Goal: Information Seeking & Learning: Check status

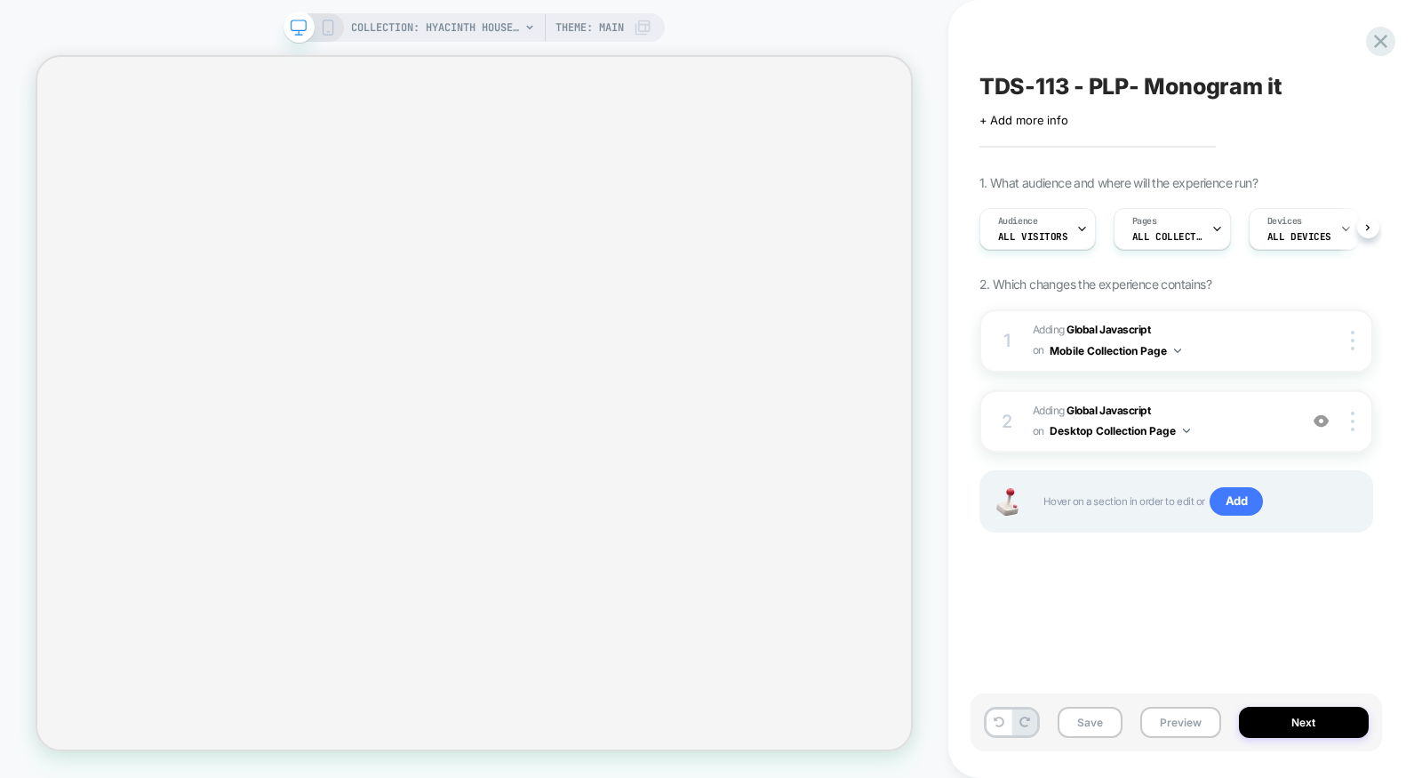
scroll to position [0, 1]
click at [1386, 39] on icon at bounding box center [1381, 41] width 24 height 24
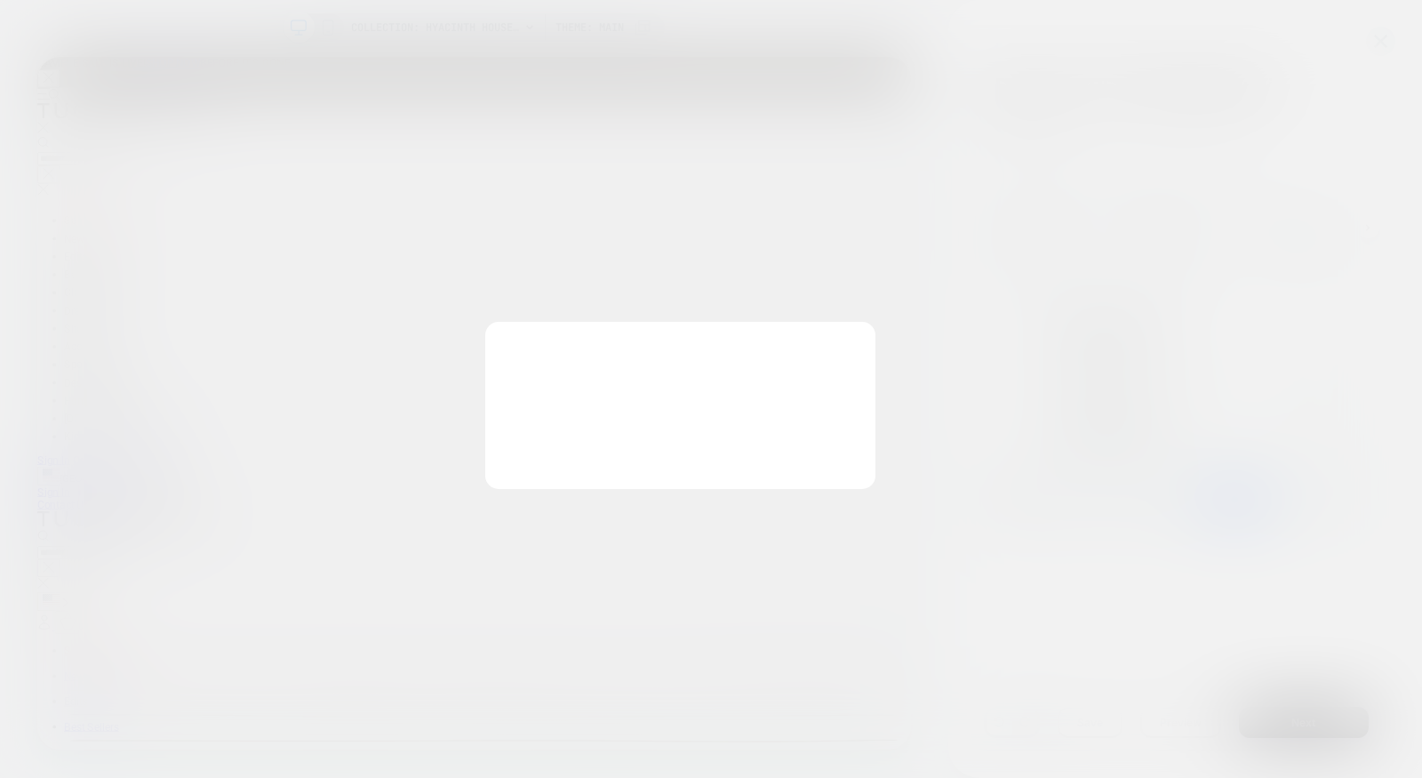
scroll to position [0, 0]
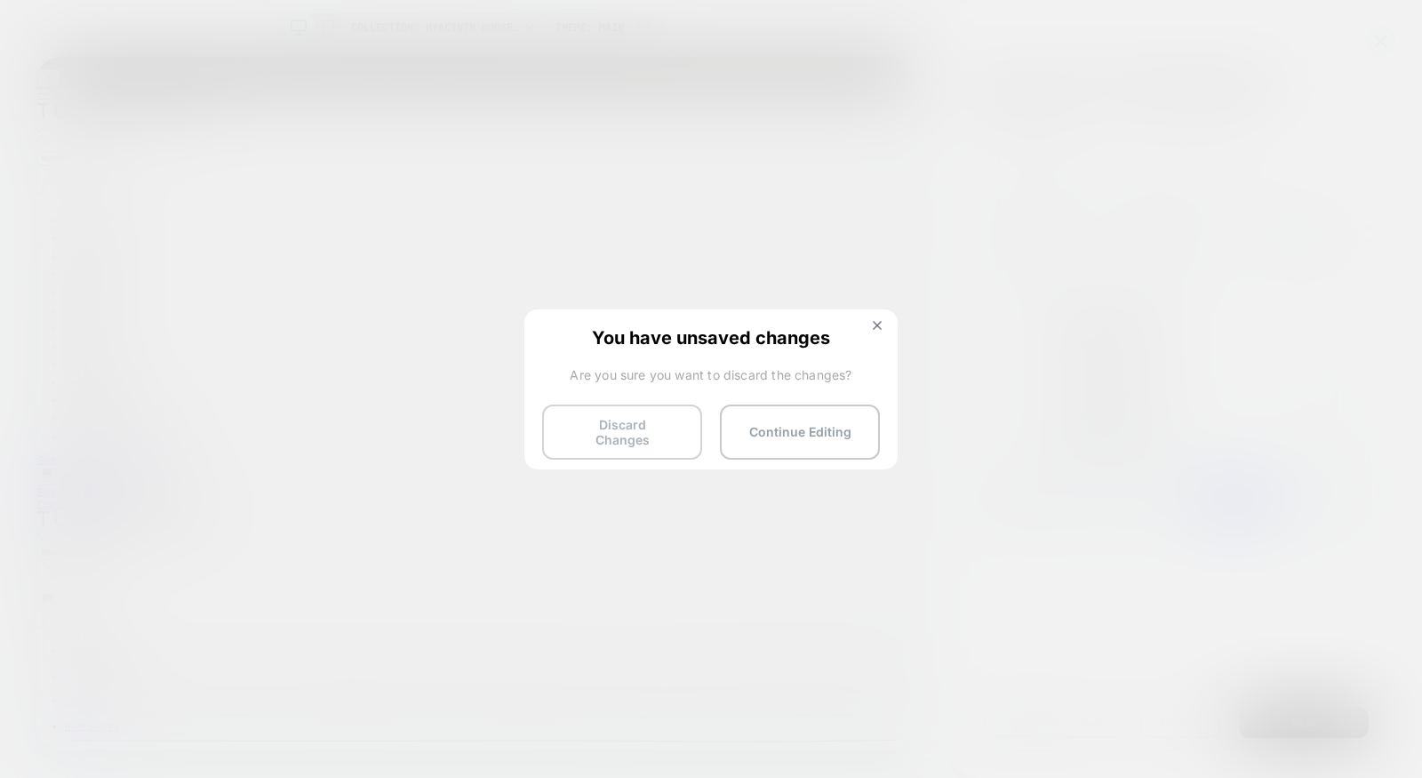
click at [639, 443] on button "Discard Changes" at bounding box center [622, 431] width 160 height 55
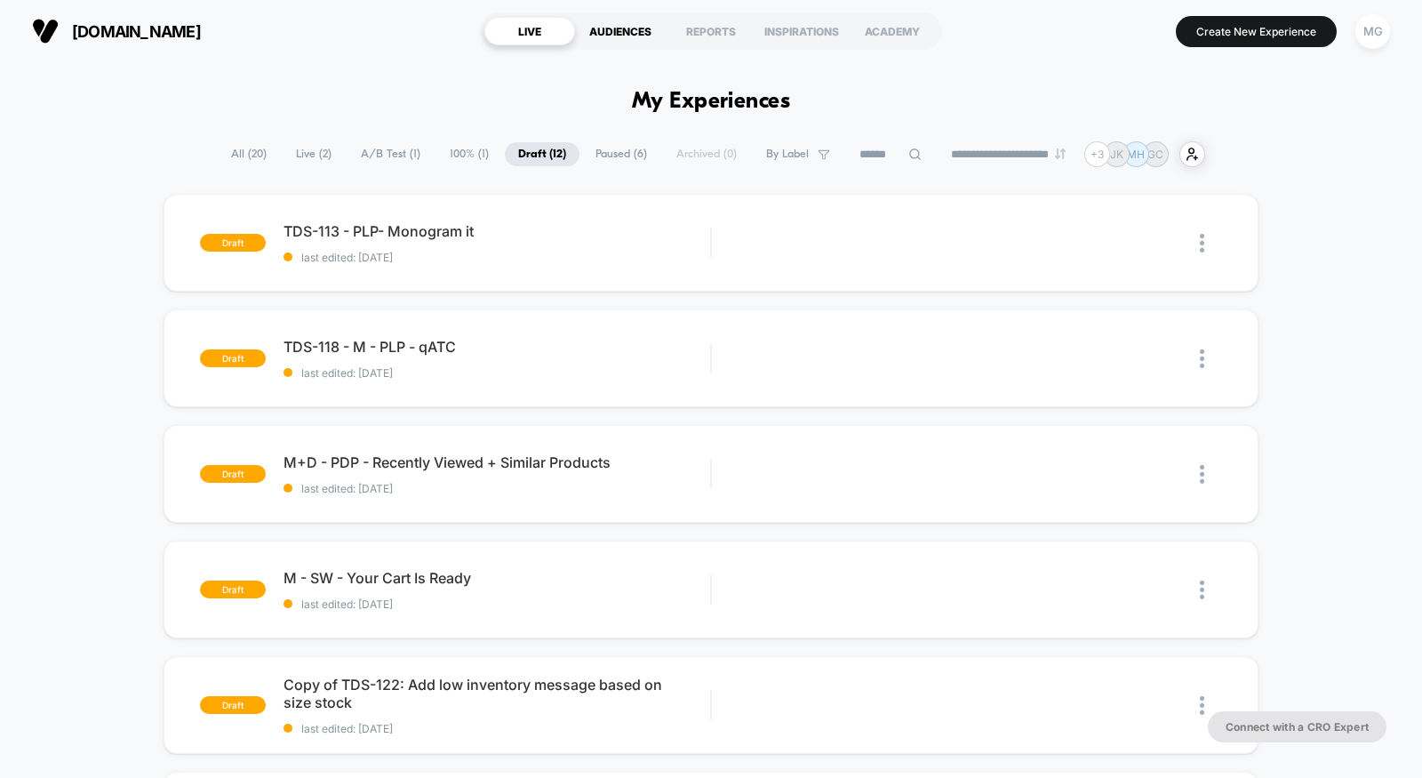
click at [628, 41] on div "AUDIENCES" at bounding box center [620, 31] width 91 height 28
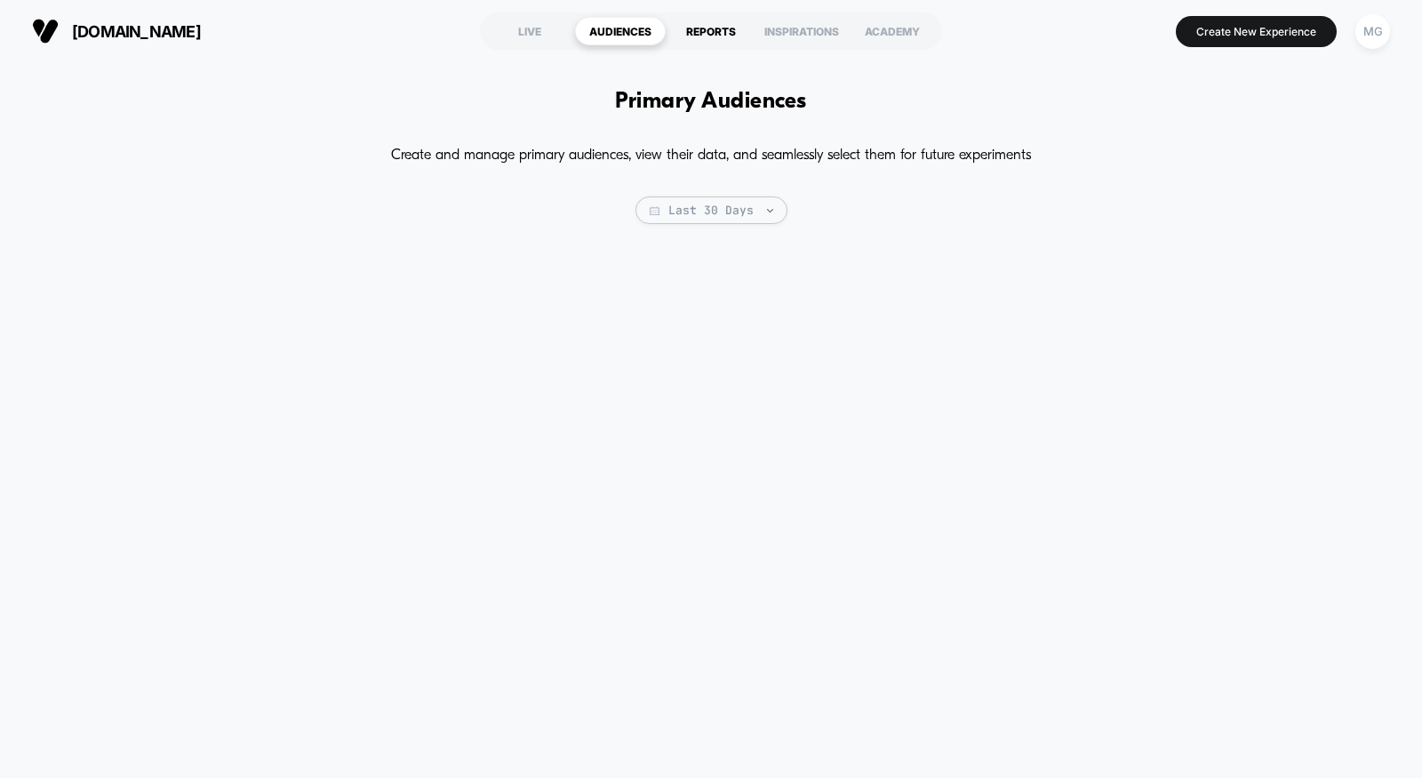
click at [715, 28] on div "REPORTS" at bounding box center [711, 31] width 91 height 28
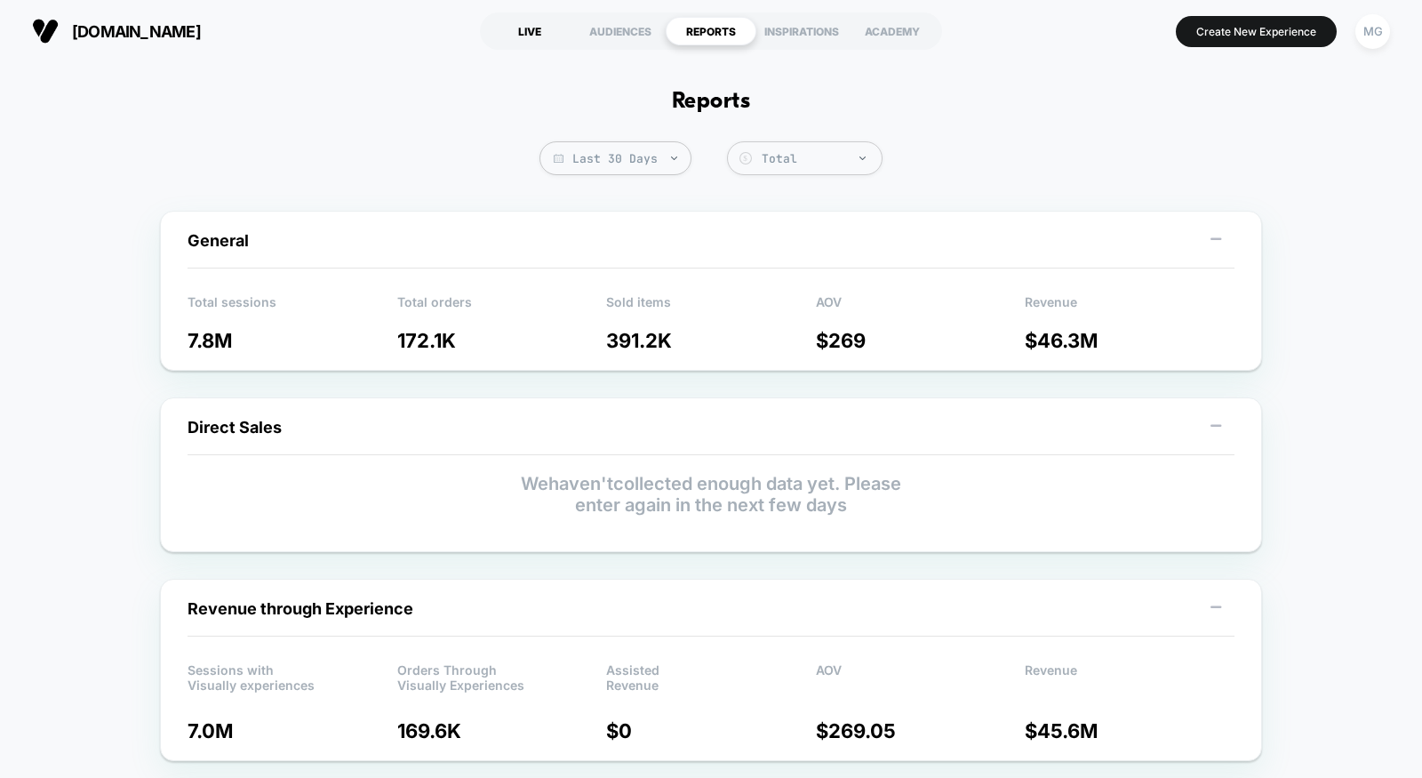
click at [537, 20] on div "LIVE" at bounding box center [529, 31] width 91 height 28
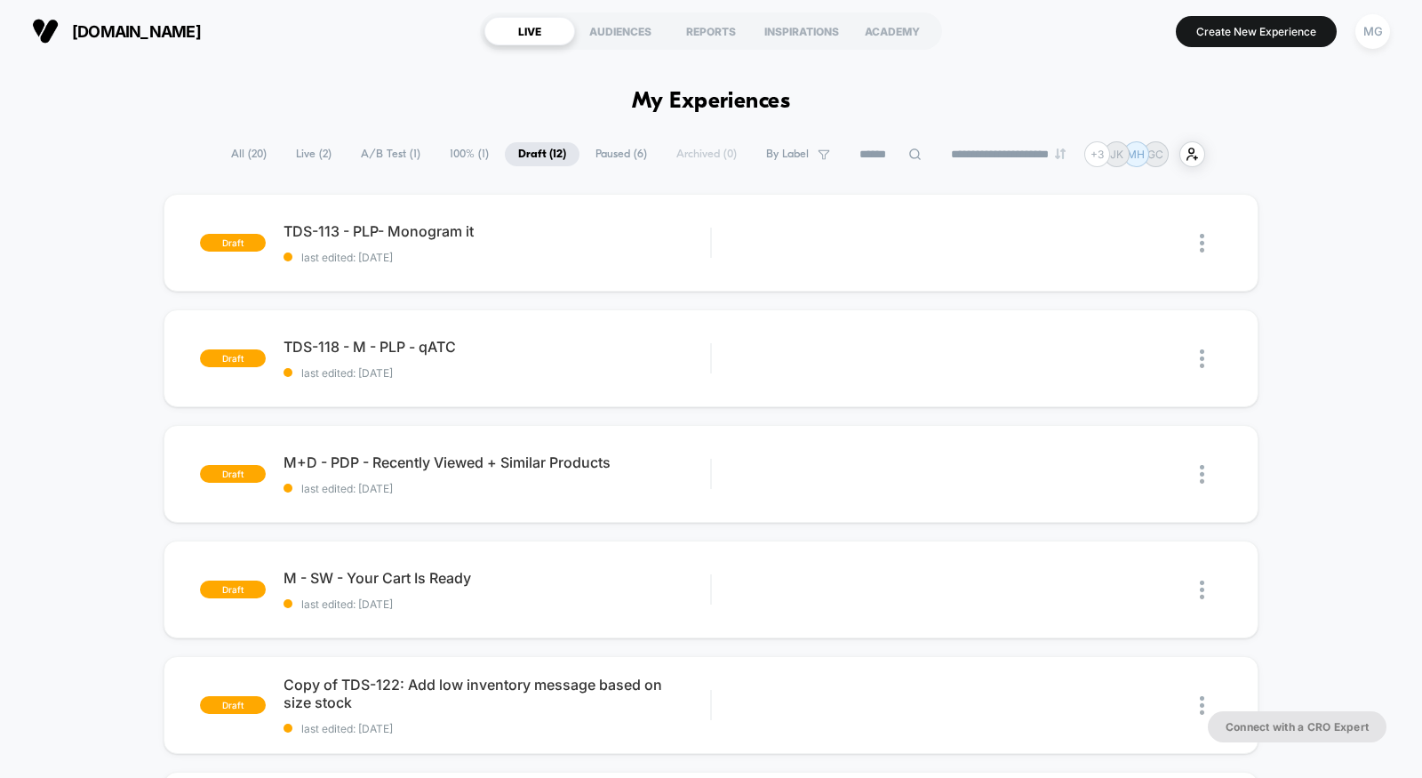
click at [391, 149] on span "A/B Test ( 1 )" at bounding box center [390, 154] width 86 height 24
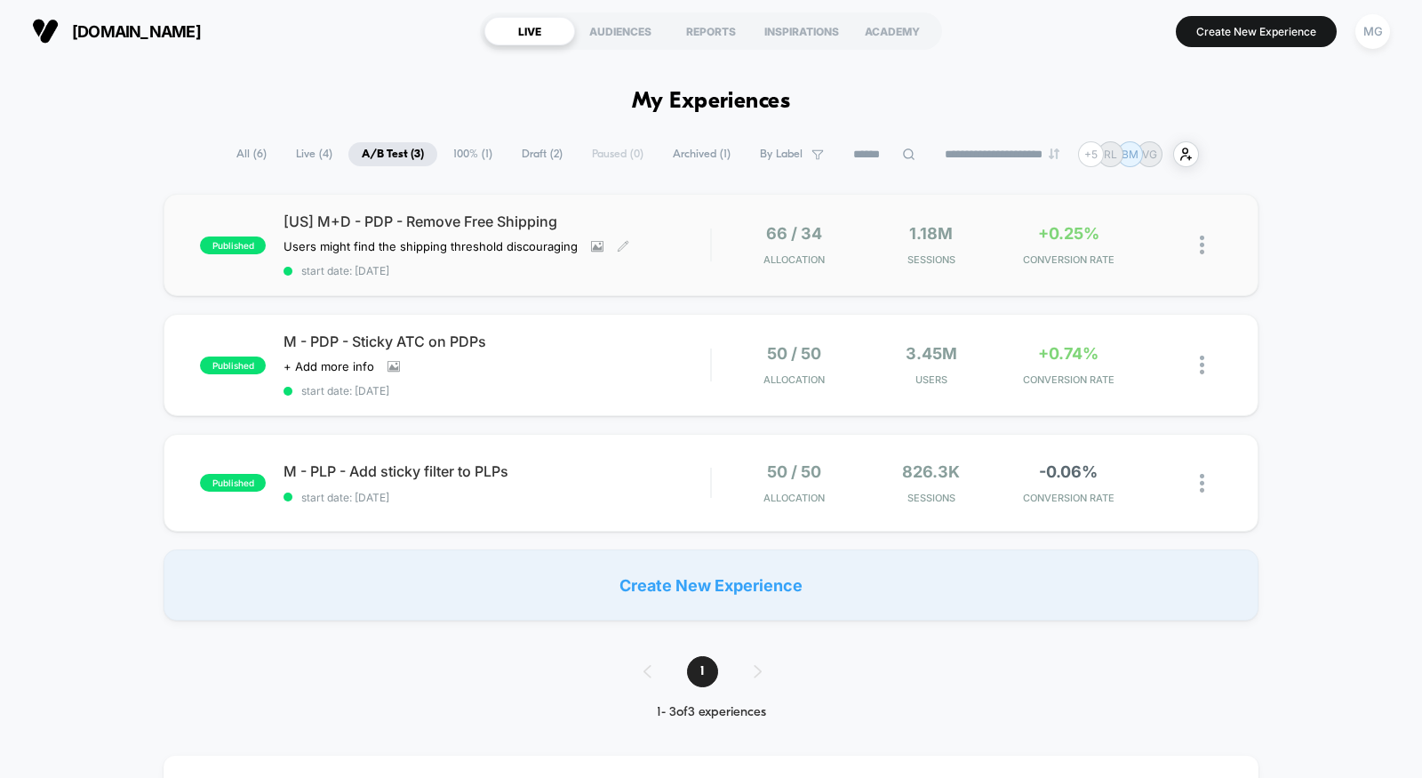
click at [689, 275] on span "start date: [DATE]" at bounding box center [496, 270] width 427 height 13
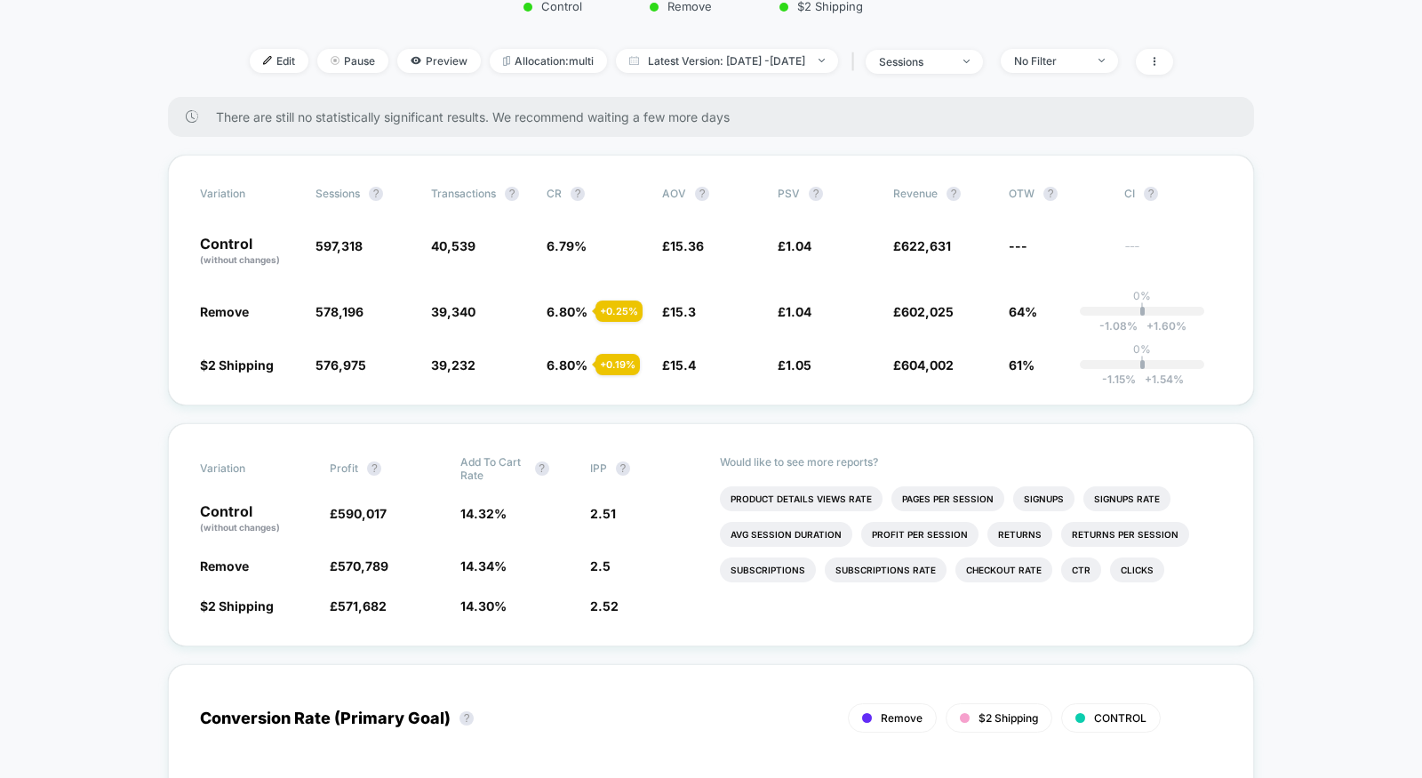
scroll to position [394, 0]
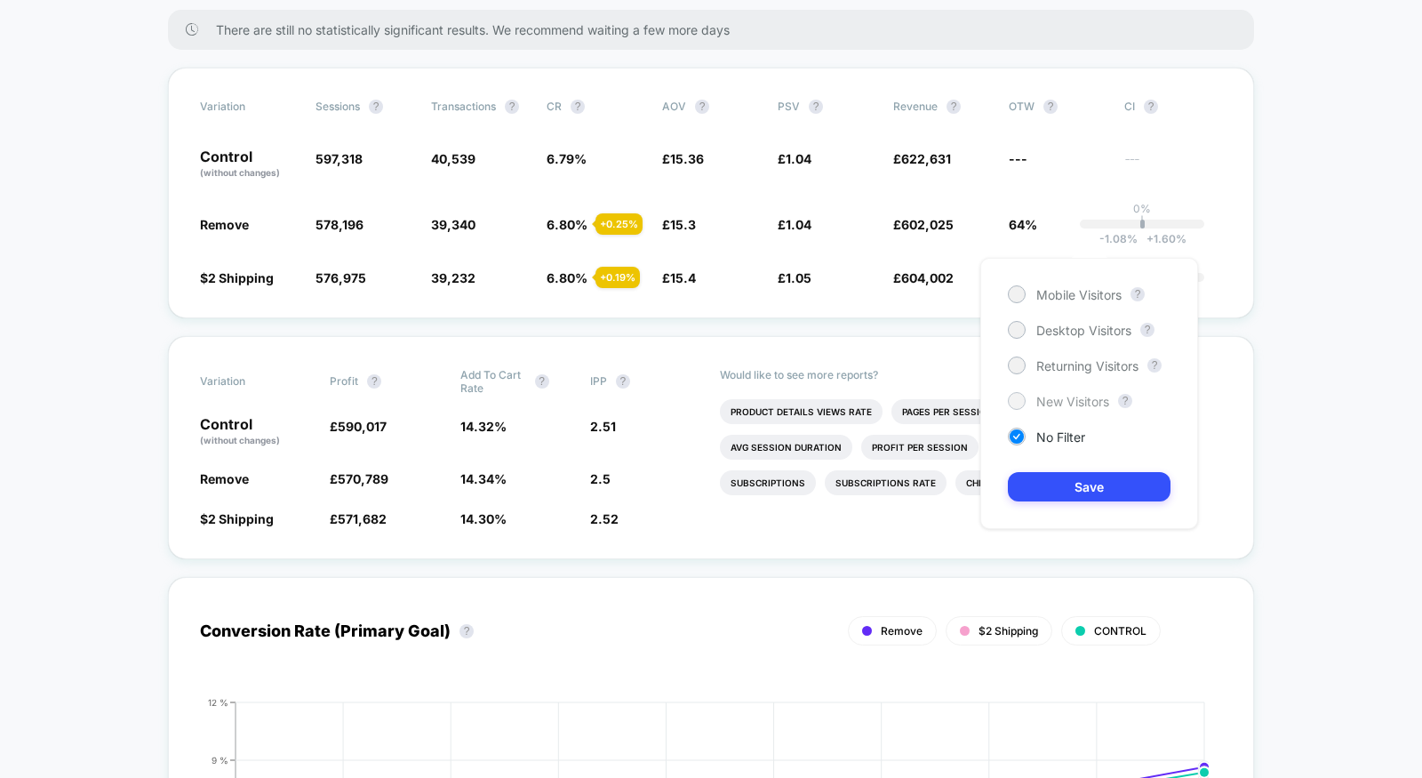
click at [1071, 403] on span "New Visitors" at bounding box center [1072, 401] width 73 height 15
click at [1068, 491] on button "Save" at bounding box center [1089, 486] width 163 height 29
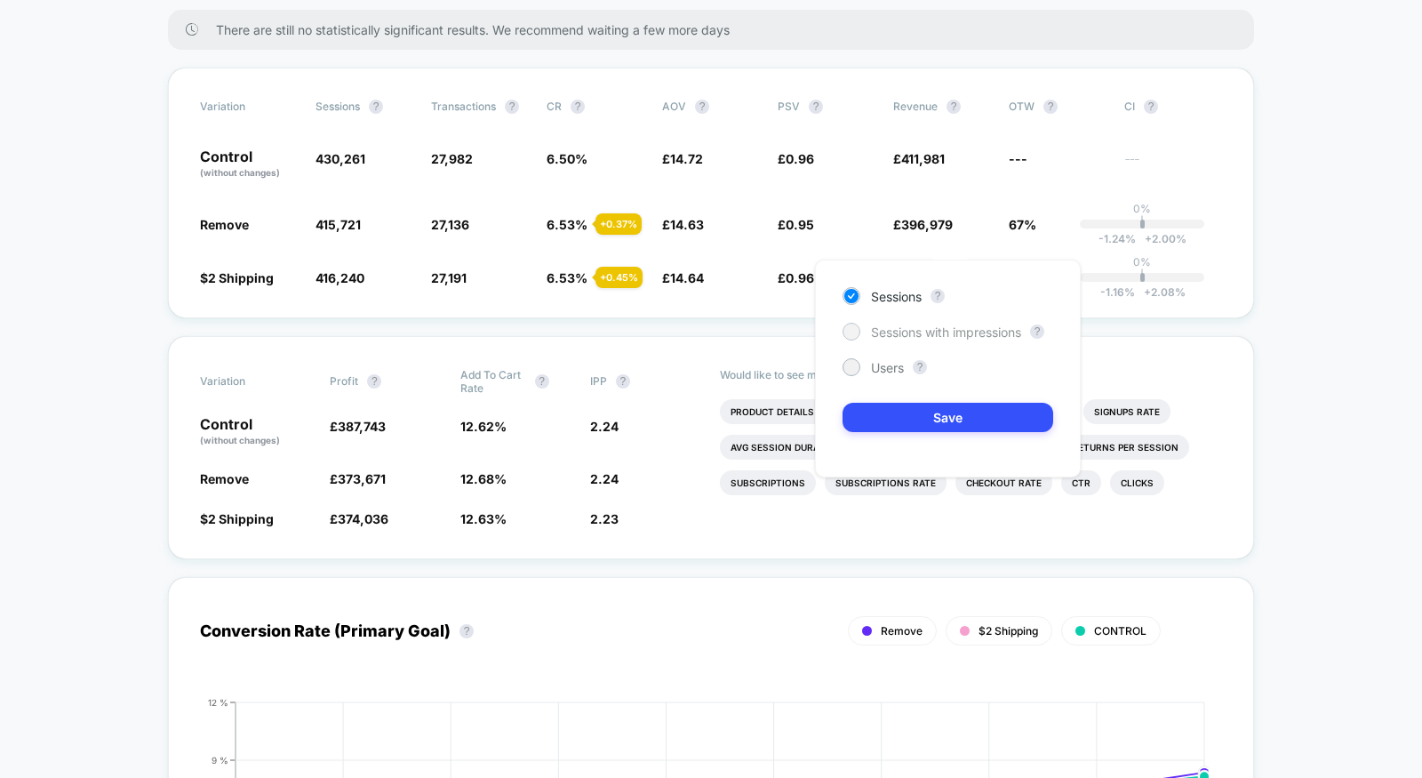
click at [950, 330] on span "Sessions with impressions" at bounding box center [946, 331] width 150 height 15
click at [922, 422] on button "Save" at bounding box center [947, 417] width 211 height 29
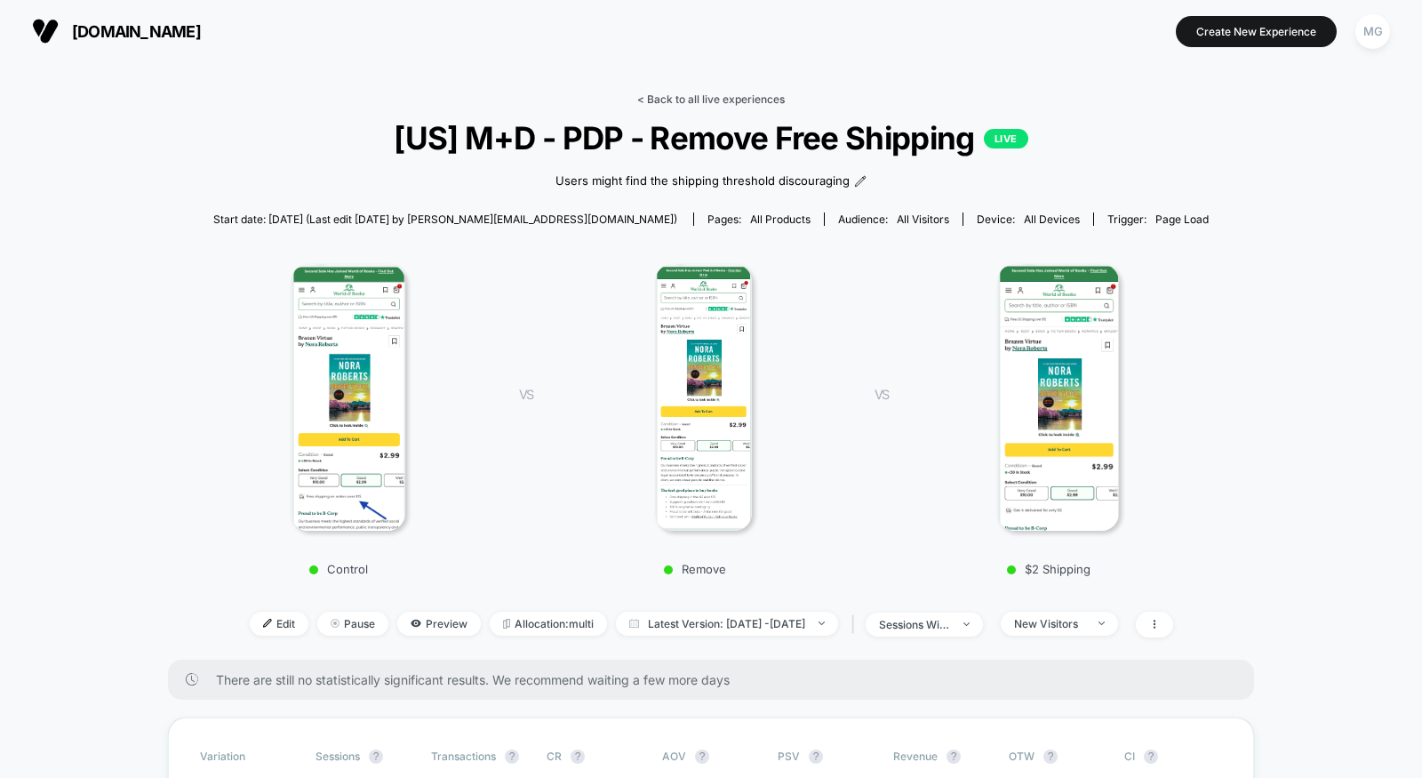
click at [680, 98] on link "< Back to all live experiences" at bounding box center [711, 98] width 148 height 13
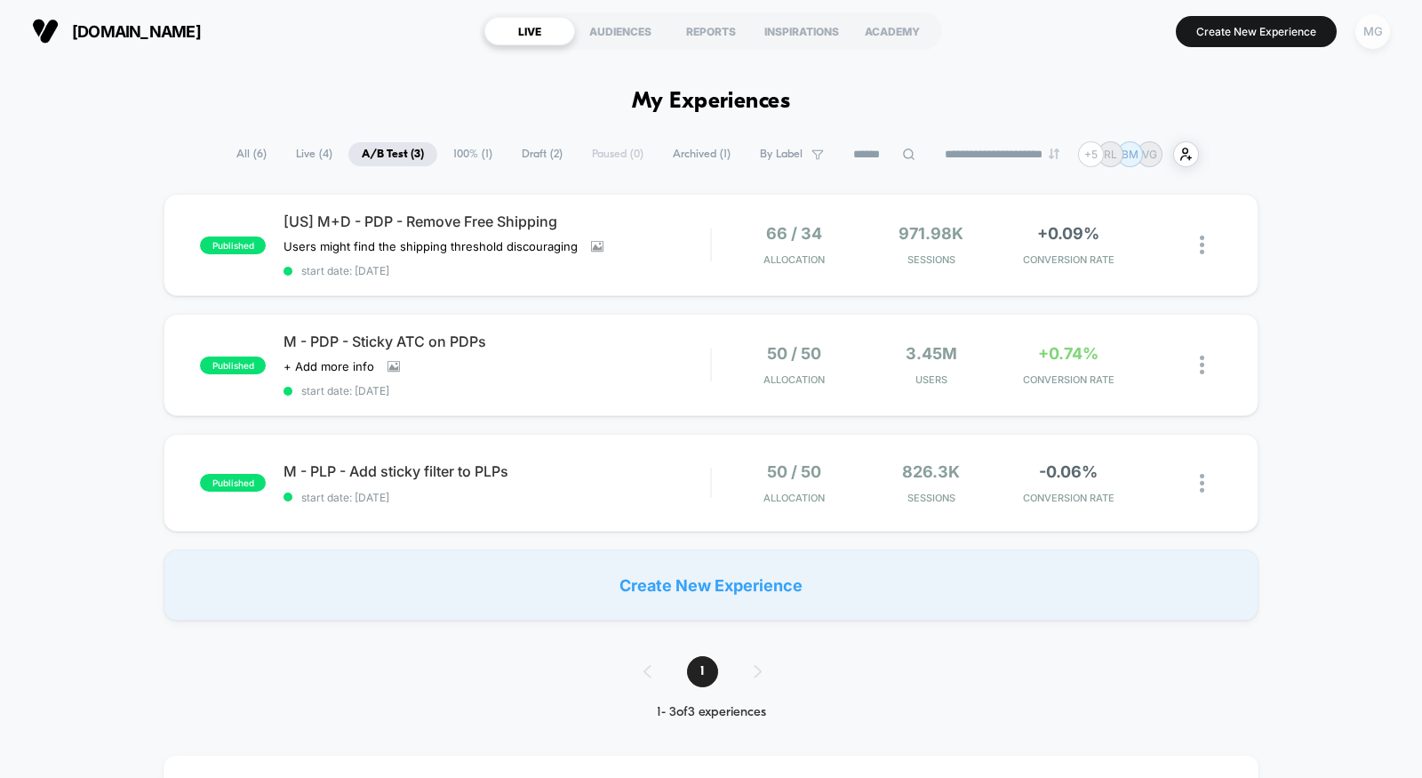
click at [1377, 29] on div "MG" at bounding box center [1372, 31] width 35 height 35
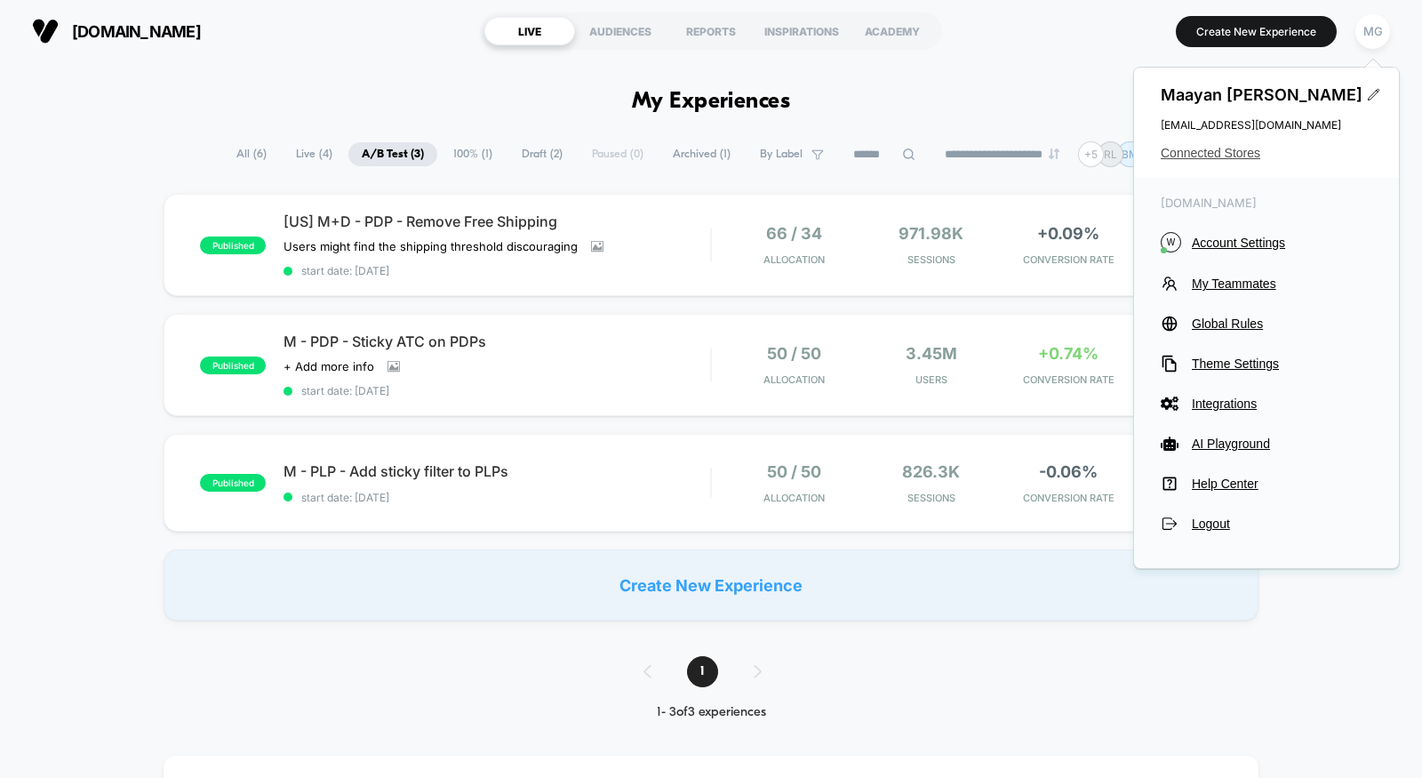
click at [1231, 146] on span "Connected Stores" at bounding box center [1267, 153] width 212 height 14
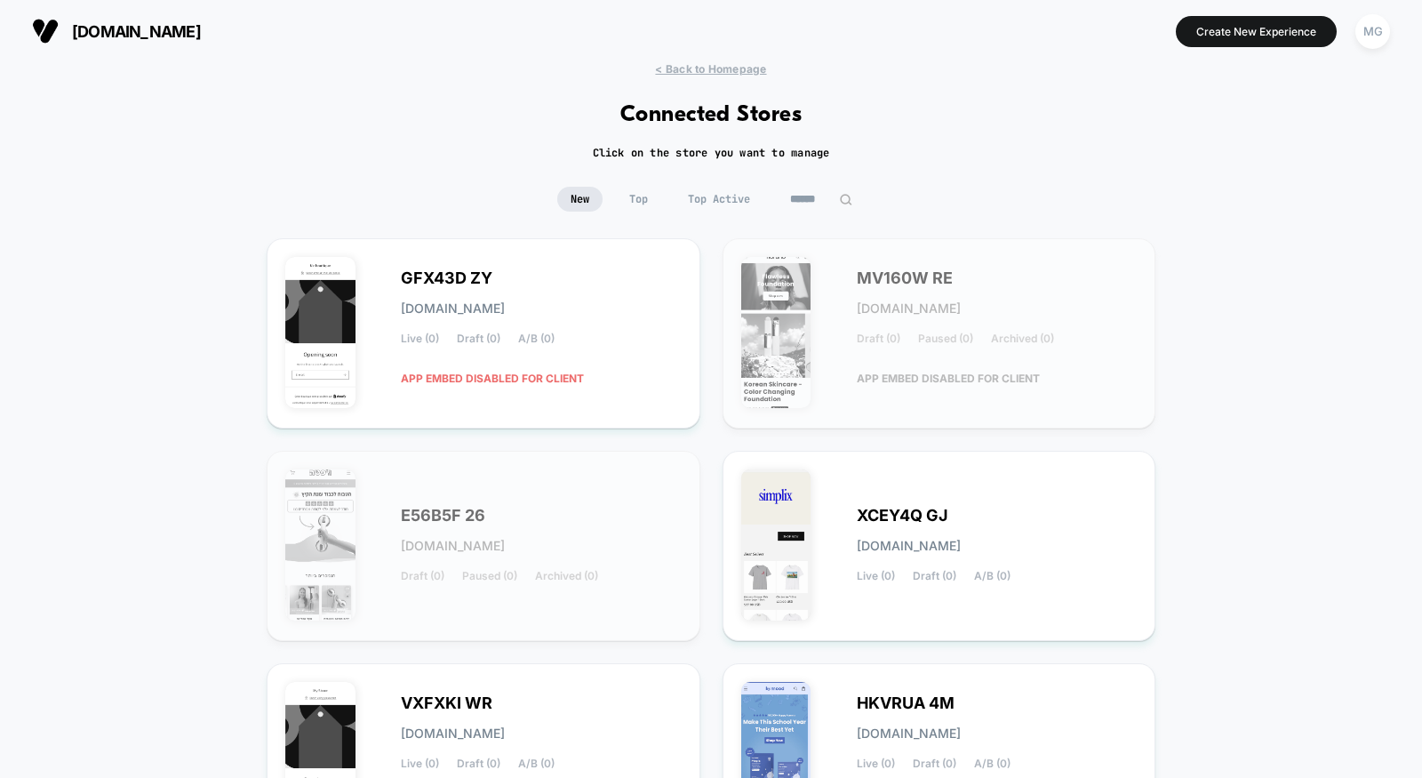
click at [731, 204] on span "Top Active" at bounding box center [719, 199] width 89 height 25
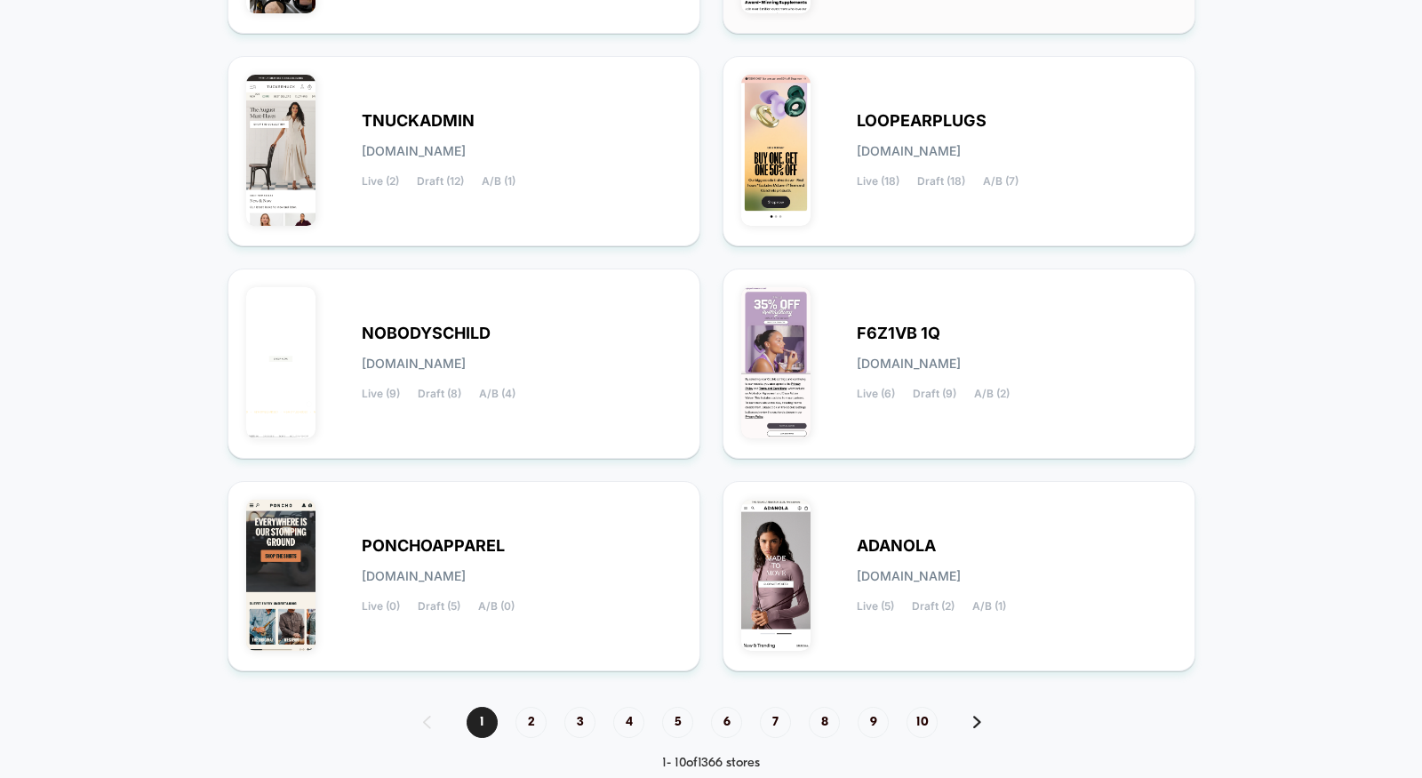
scroll to position [611, 0]
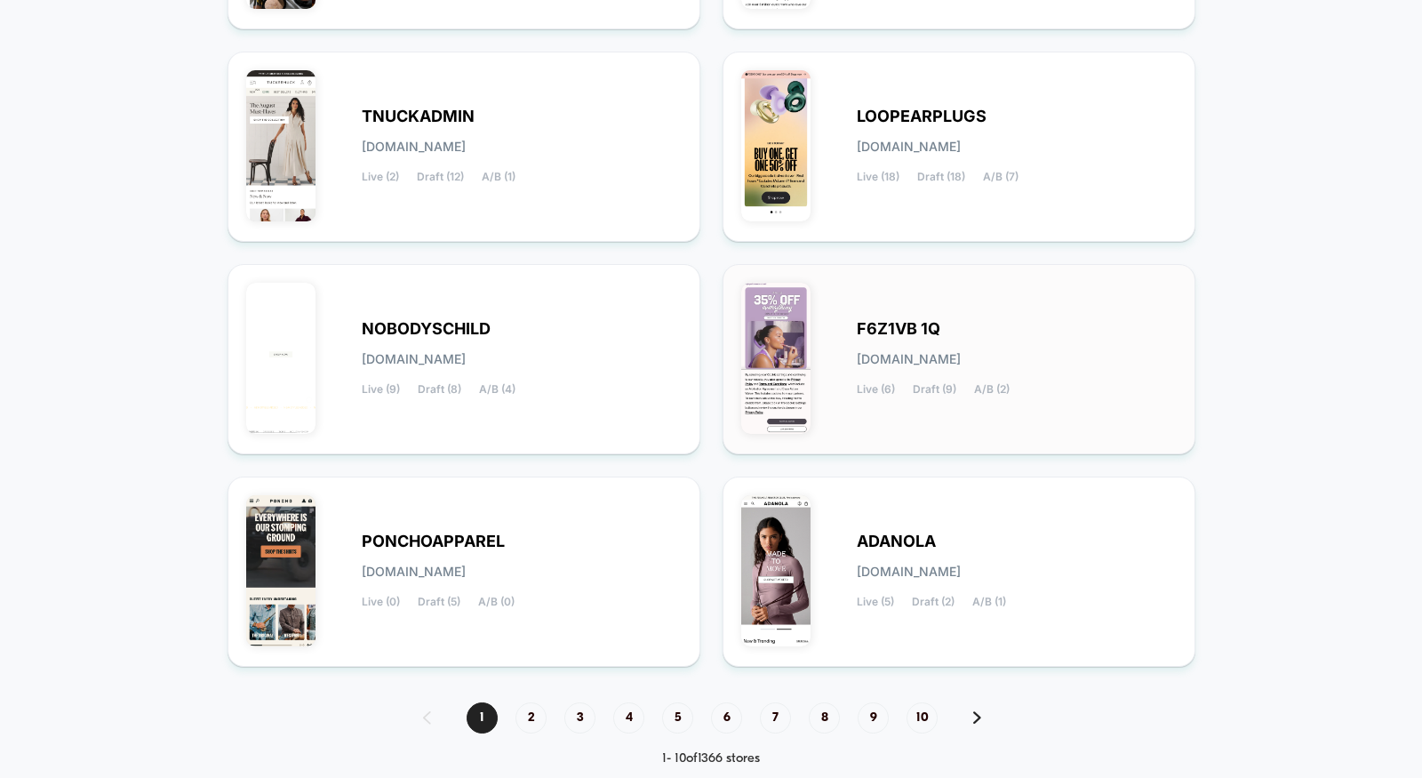
click at [828, 382] on div "F6Z1VB 1Q [DOMAIN_NAME] Live (6) Draft (9) A/B (2)" at bounding box center [958, 359] width 435 height 153
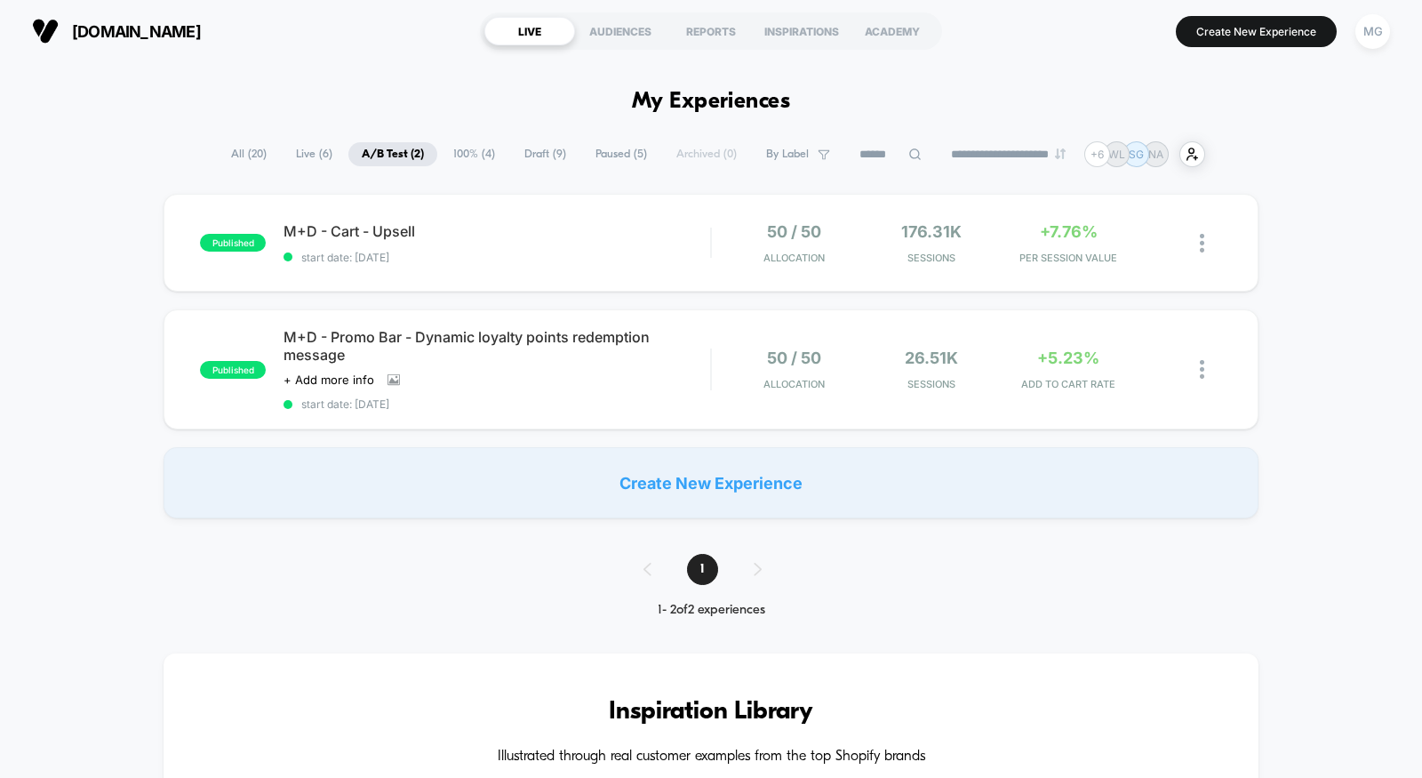
click at [523, 151] on span "Draft ( 9 )" at bounding box center [545, 154] width 68 height 24
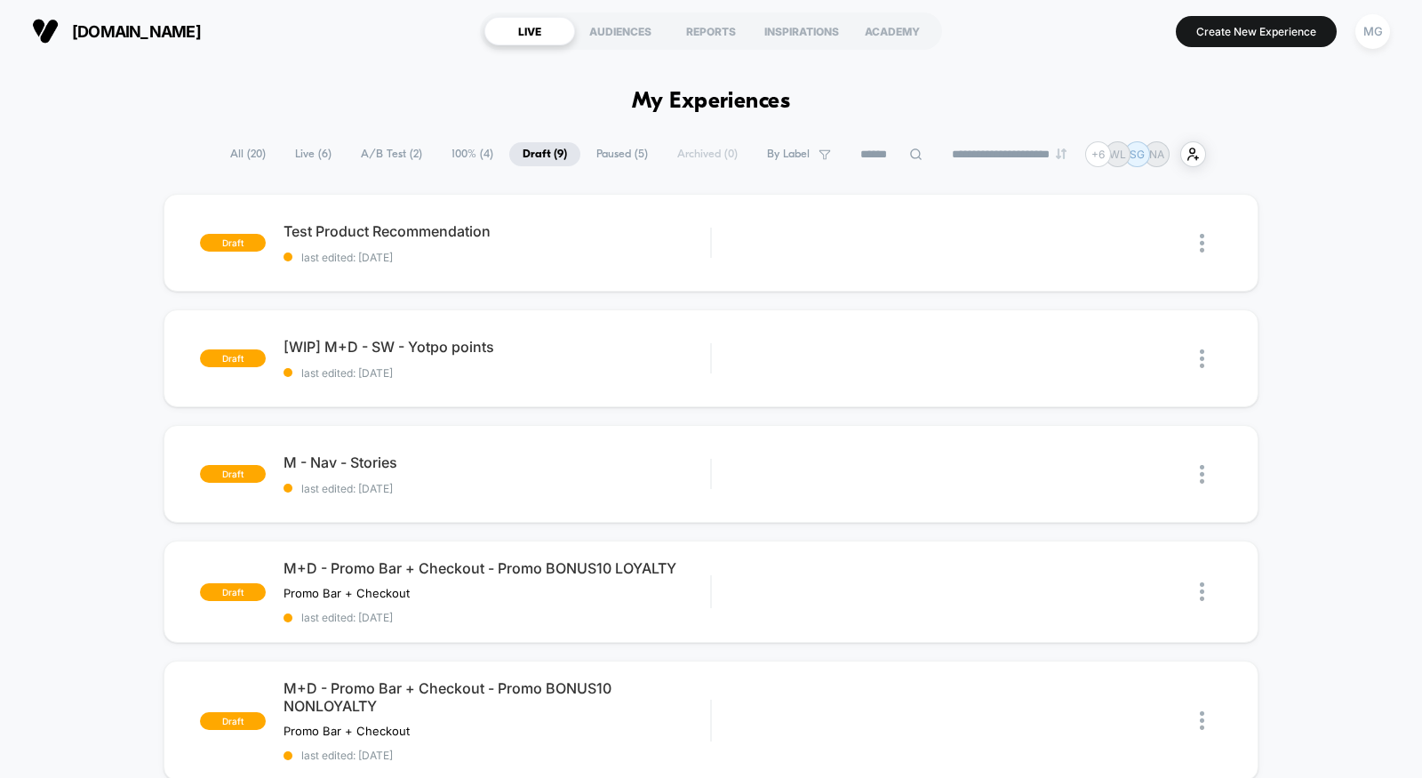
click at [394, 151] on span "A/B Test ( 2 )" at bounding box center [391, 154] width 88 height 24
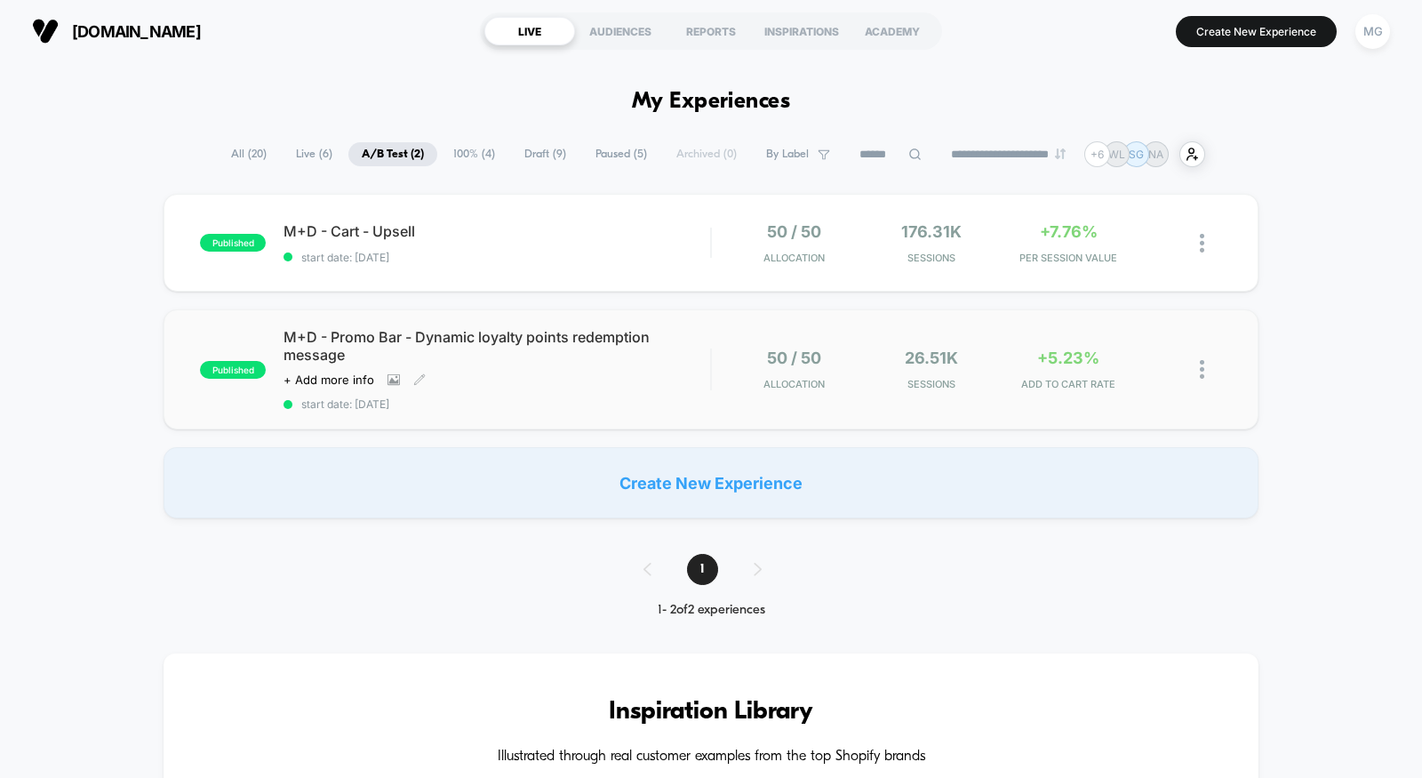
click at [562, 371] on div "M+D - Promo Bar - Dynamic loyalty points redemption message Click to view image…" at bounding box center [496, 369] width 427 height 83
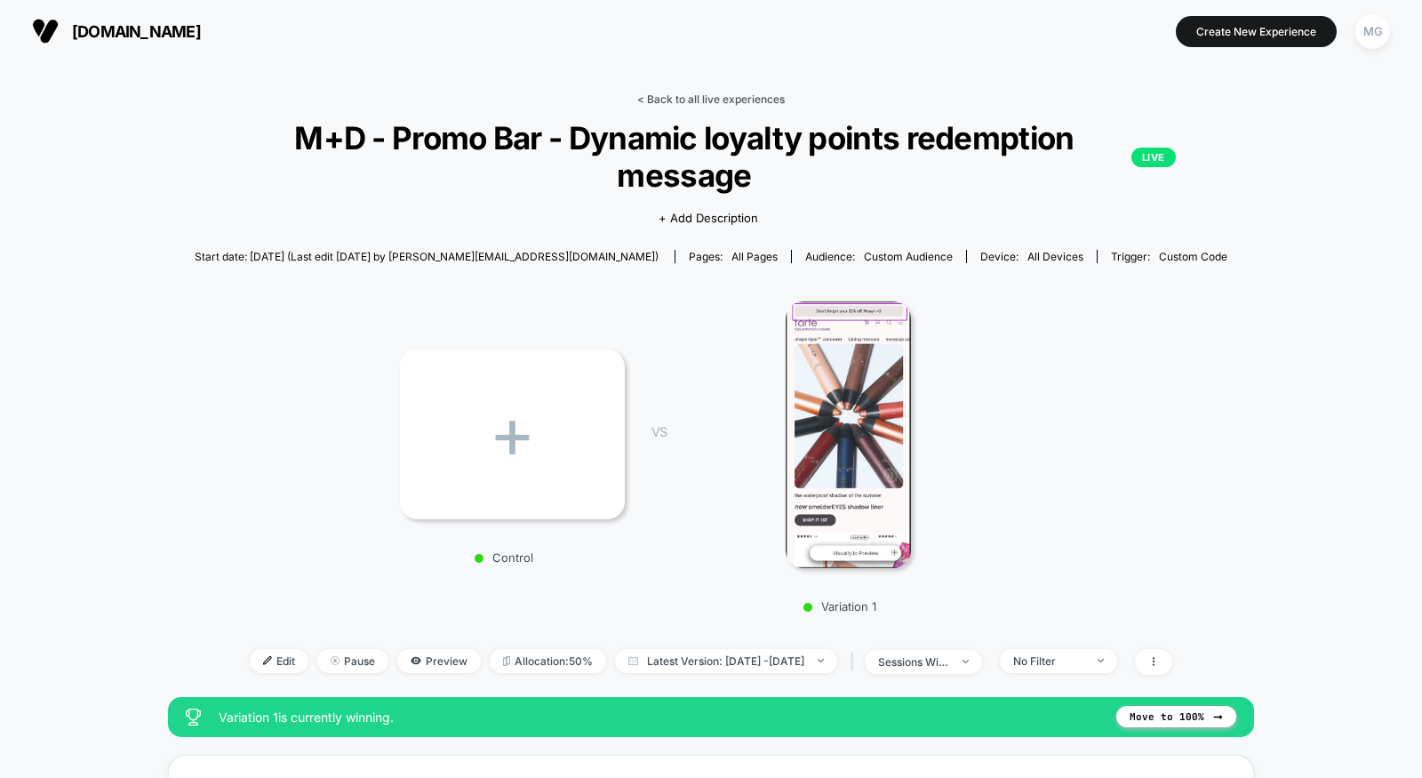
click at [758, 97] on link "< Back to all live experiences" at bounding box center [711, 98] width 148 height 13
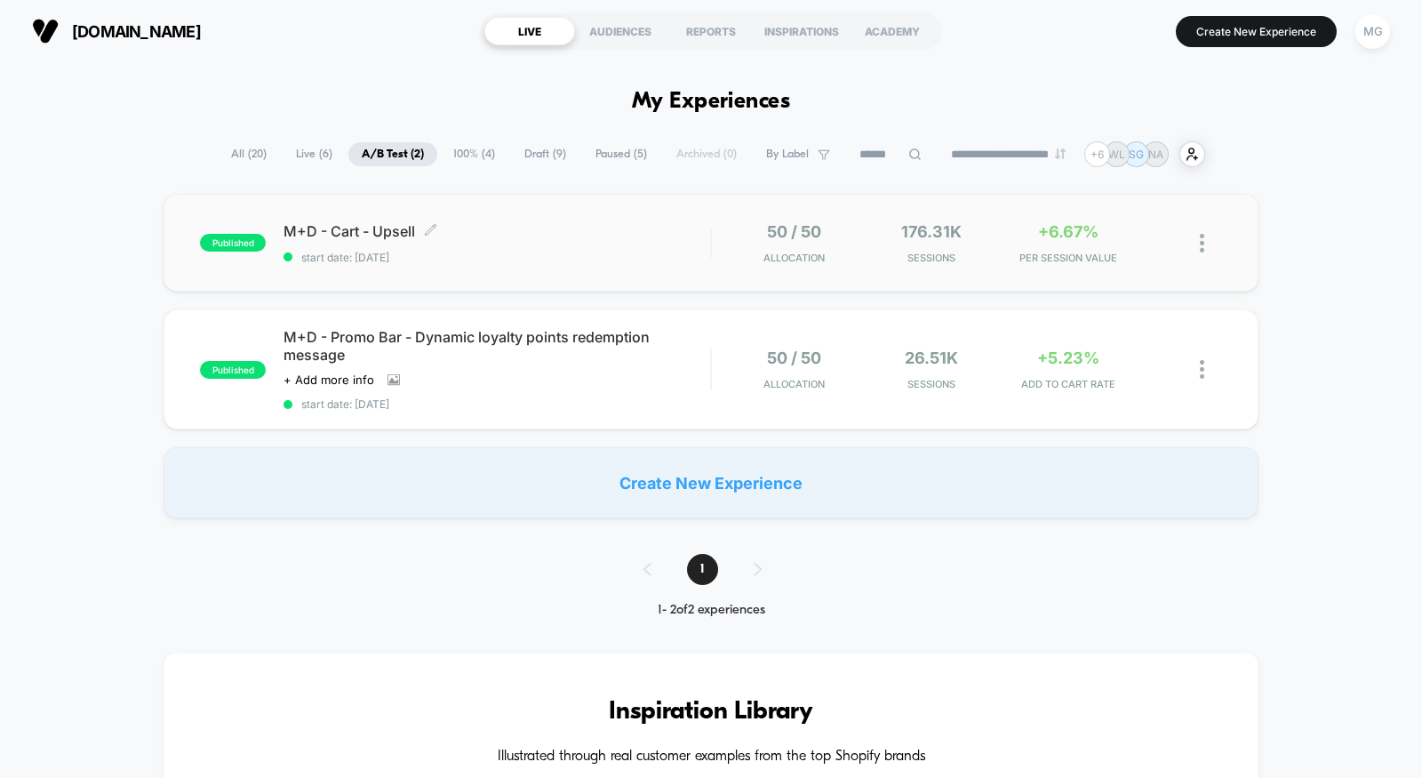
click at [666, 244] on div "M+D - Cart - Upsell Click to edit experience details Click to edit experience d…" at bounding box center [496, 243] width 427 height 42
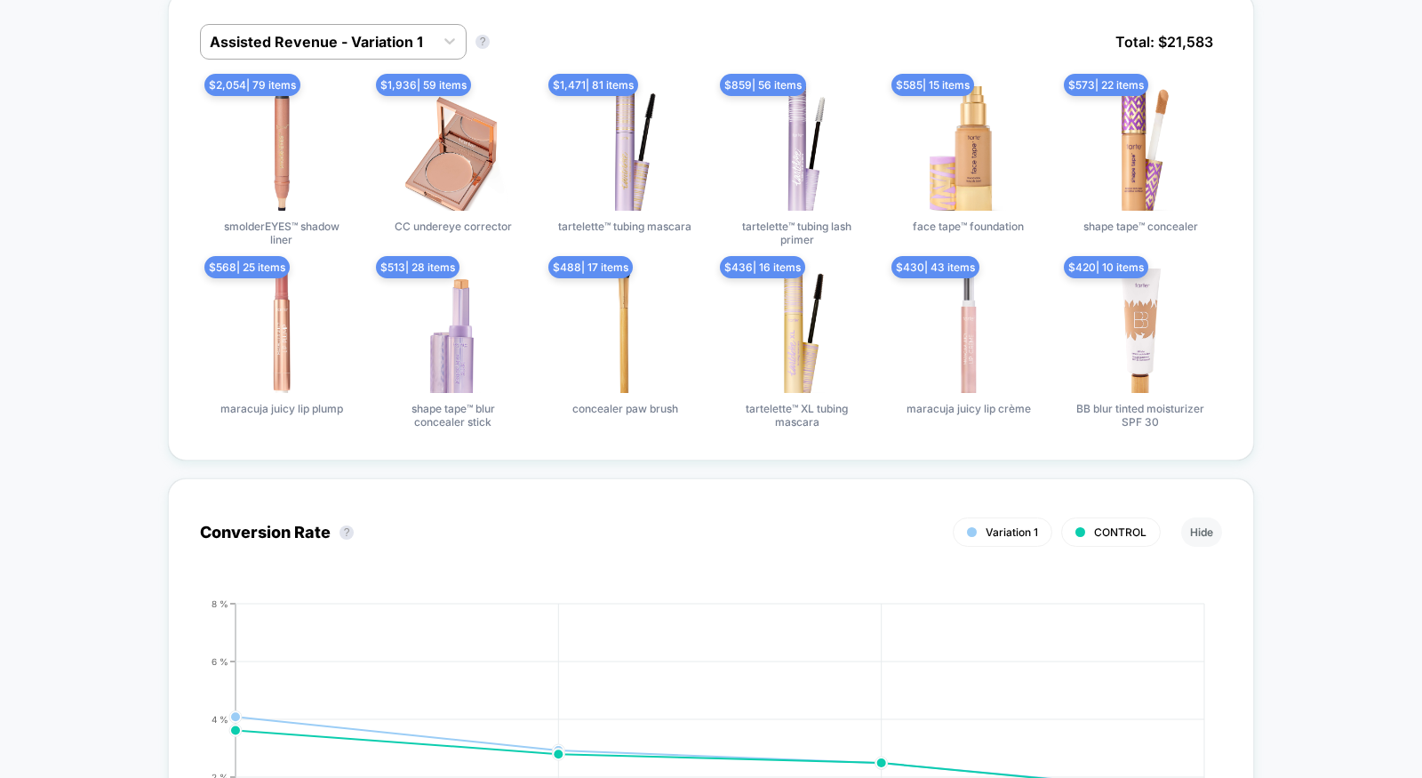
scroll to position [1142, 0]
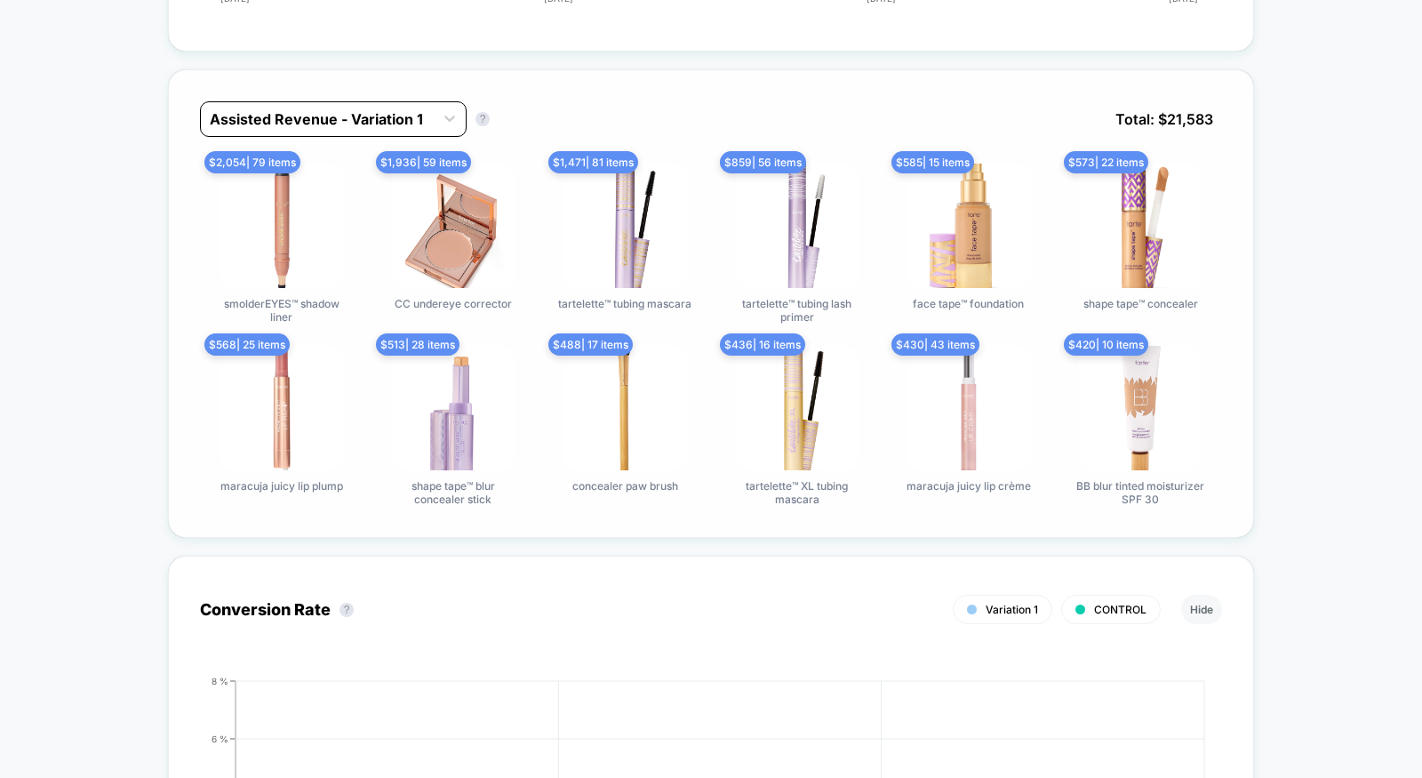
click at [293, 101] on div "Assisted Revenue - Variation 1" at bounding box center [333, 119] width 267 height 36
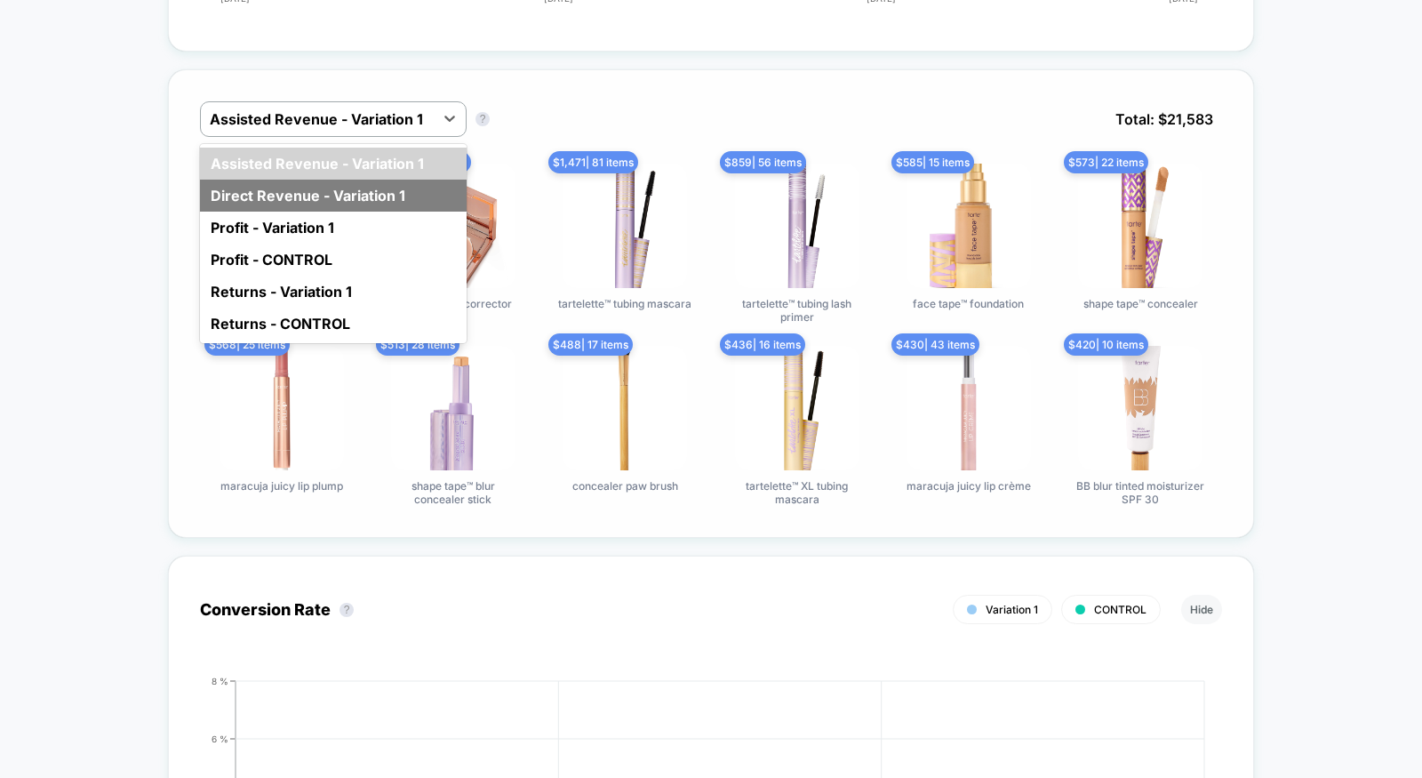
click at [273, 180] on div "Direct Revenue - Variation 1" at bounding box center [333, 196] width 267 height 32
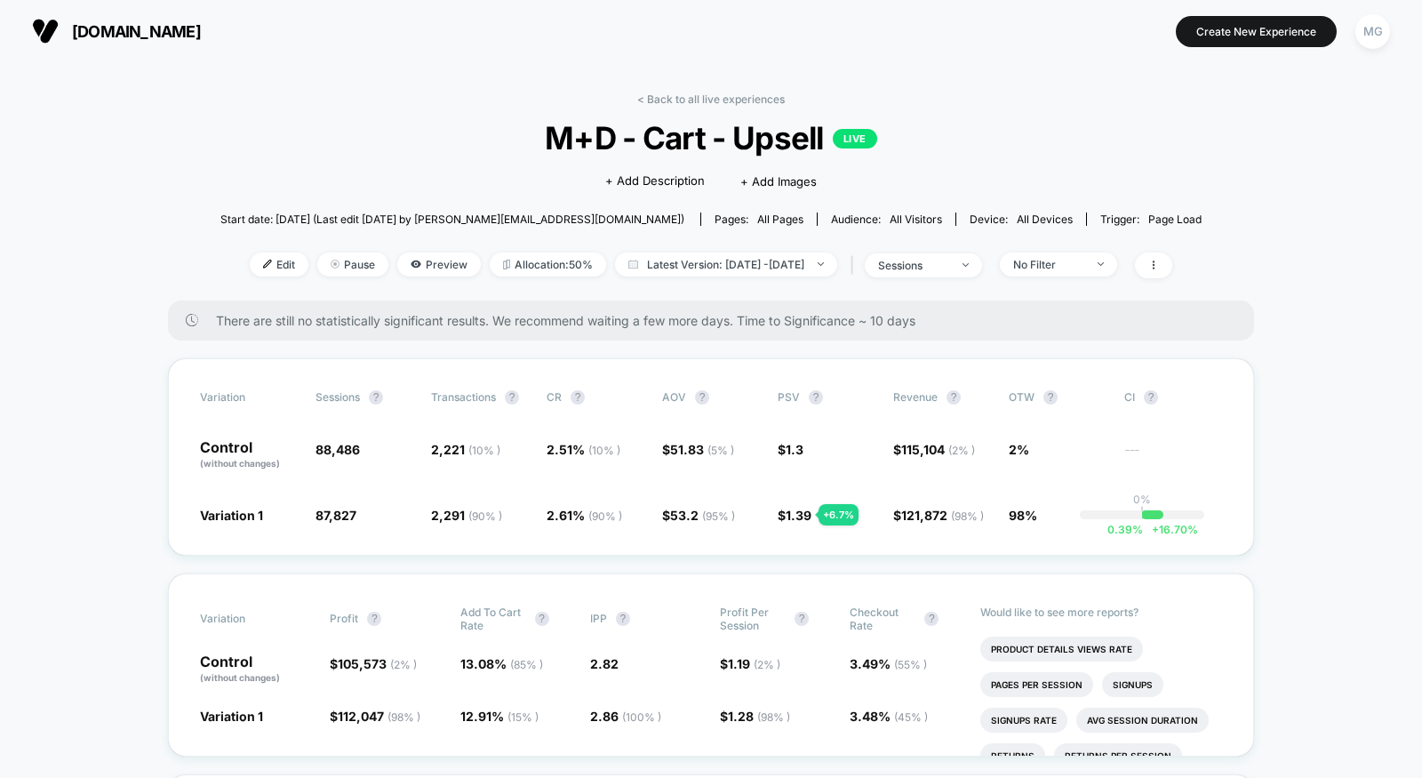
scroll to position [4, 0]
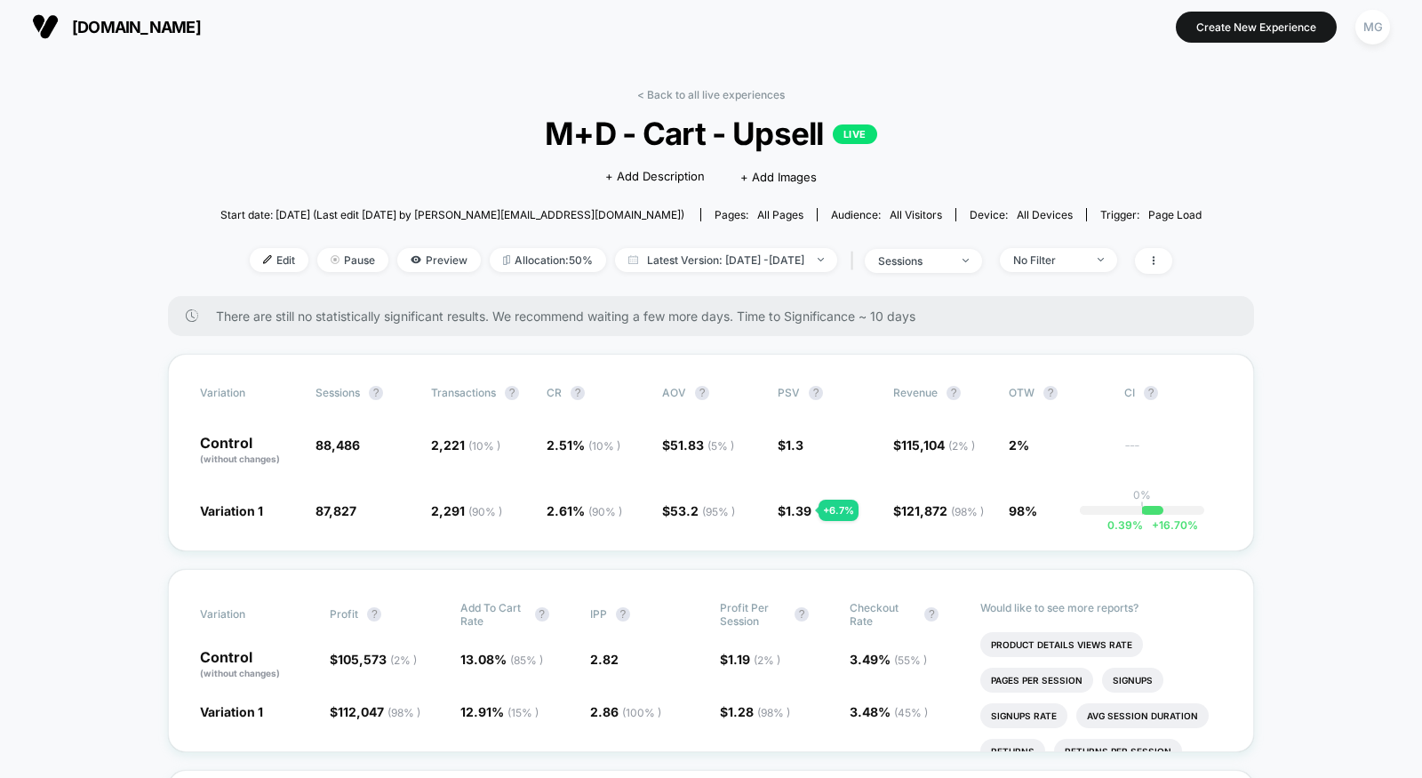
click at [717, 89] on link "< Back to all live experiences" at bounding box center [711, 94] width 148 height 13
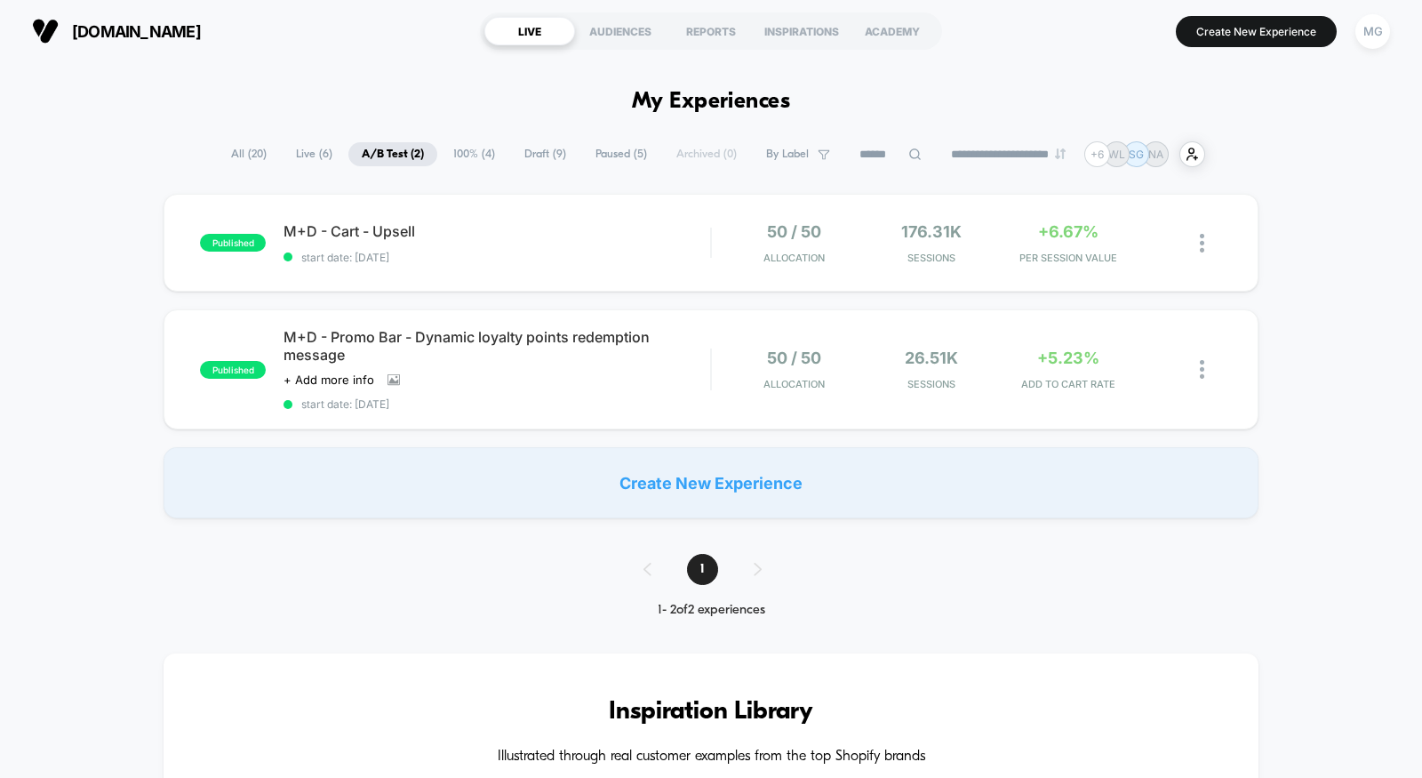
click at [553, 156] on span "Draft ( 9 )" at bounding box center [545, 154] width 68 height 24
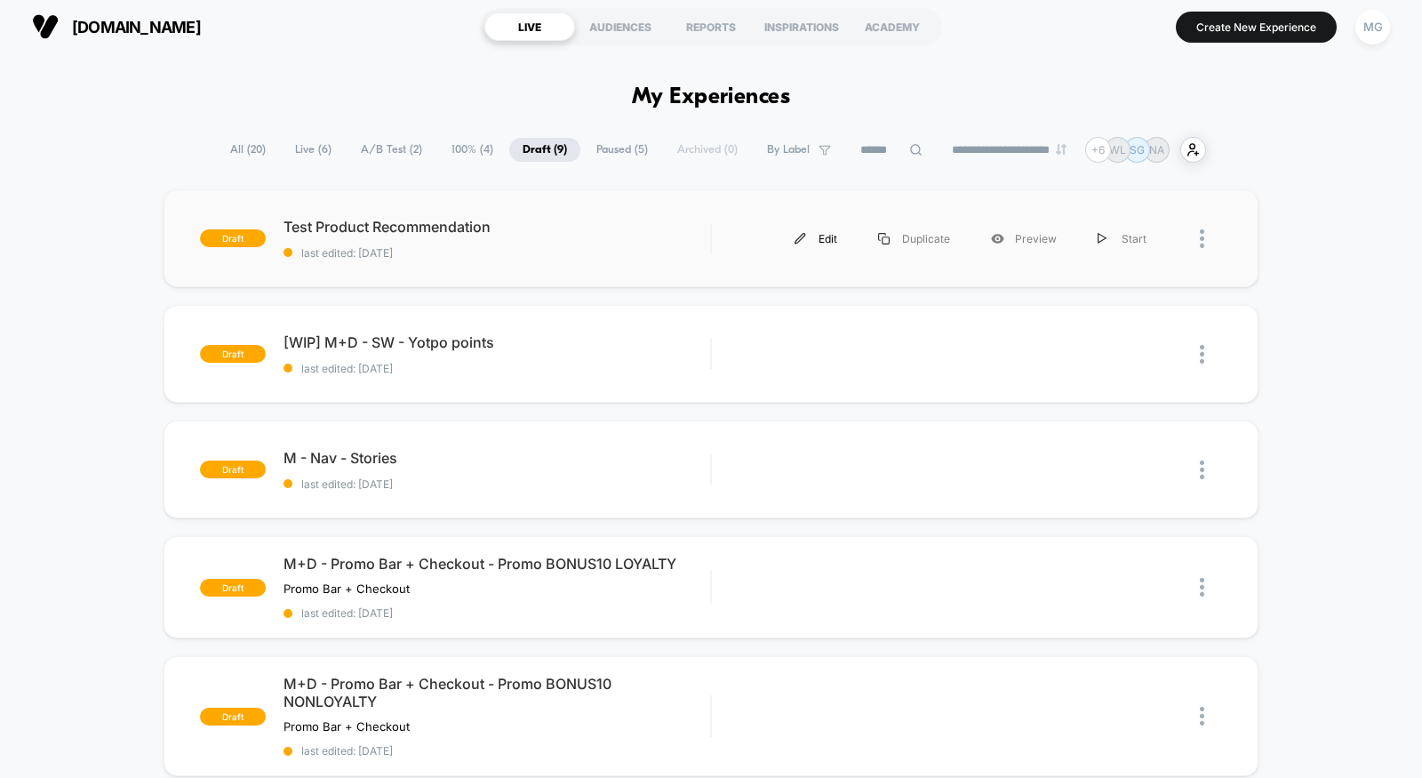
scroll to position [11, 0]
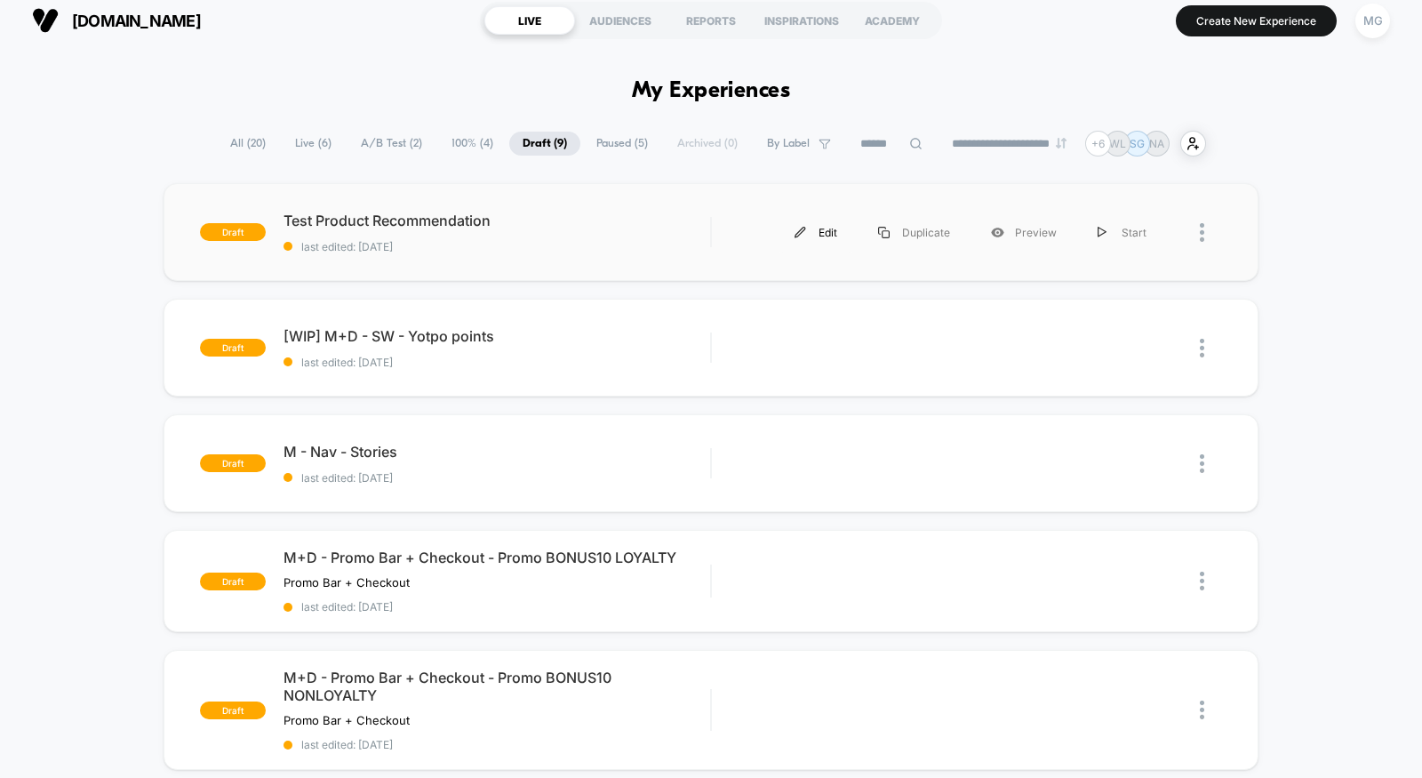
click at [810, 241] on div "Edit" at bounding box center [816, 232] width 84 height 40
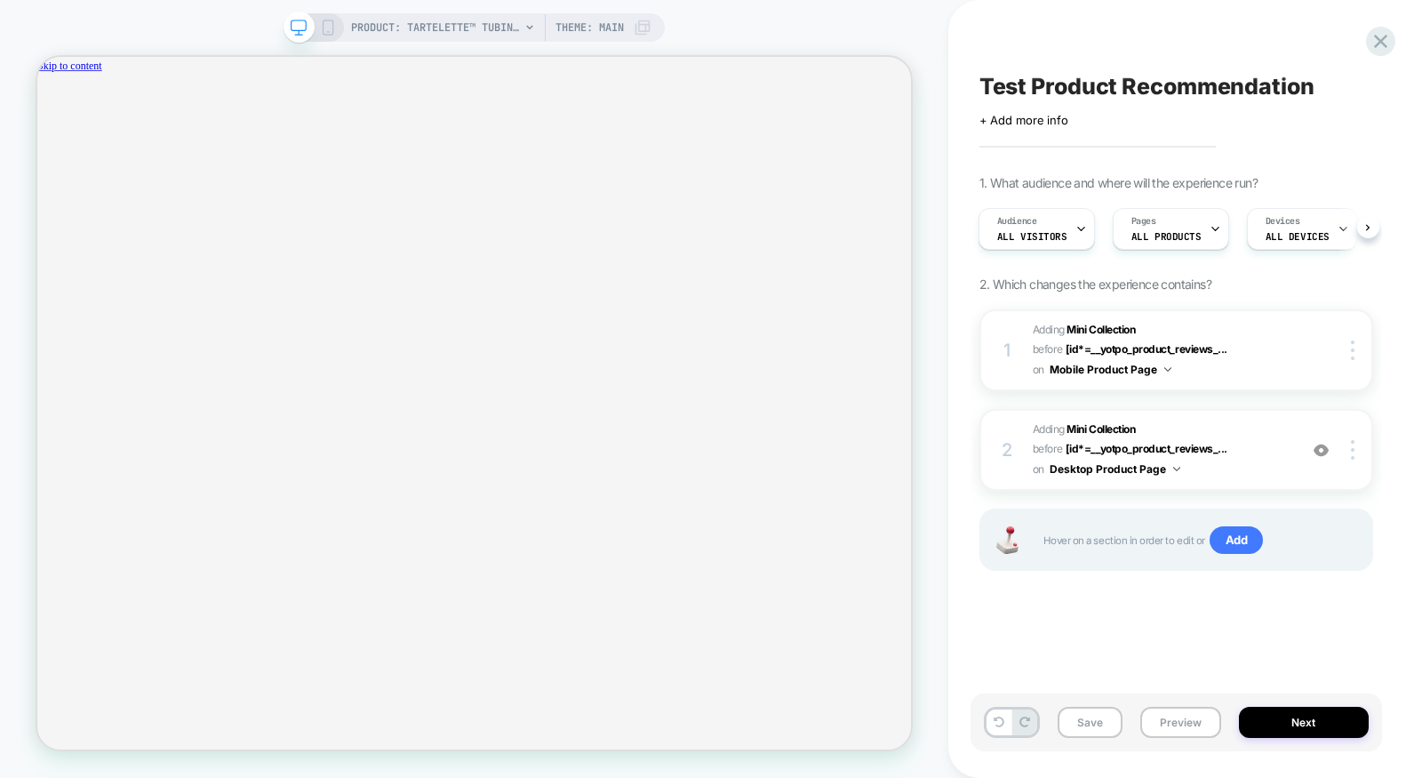
scroll to position [0, 1044]
click at [52, 143] on button "Close" at bounding box center [44, 152] width 14 height 19
click at [1367, 24] on div "Test Product Recommendation Click to edit experience details + Add more info 1.…" at bounding box center [1175, 389] width 411 height 742
click at [1380, 42] on icon at bounding box center [1380, 41] width 13 height 13
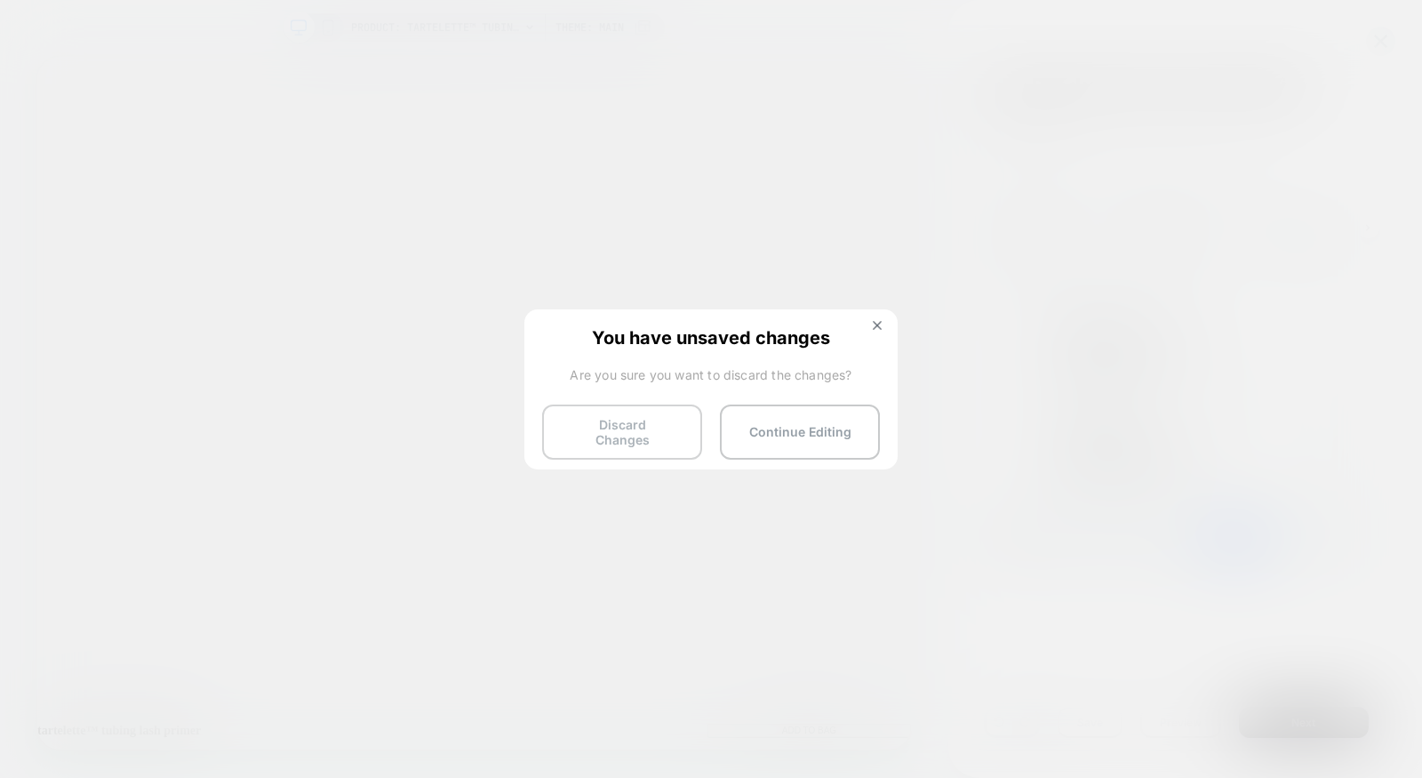
click at [676, 433] on button "Discard Changes" at bounding box center [622, 431] width 160 height 55
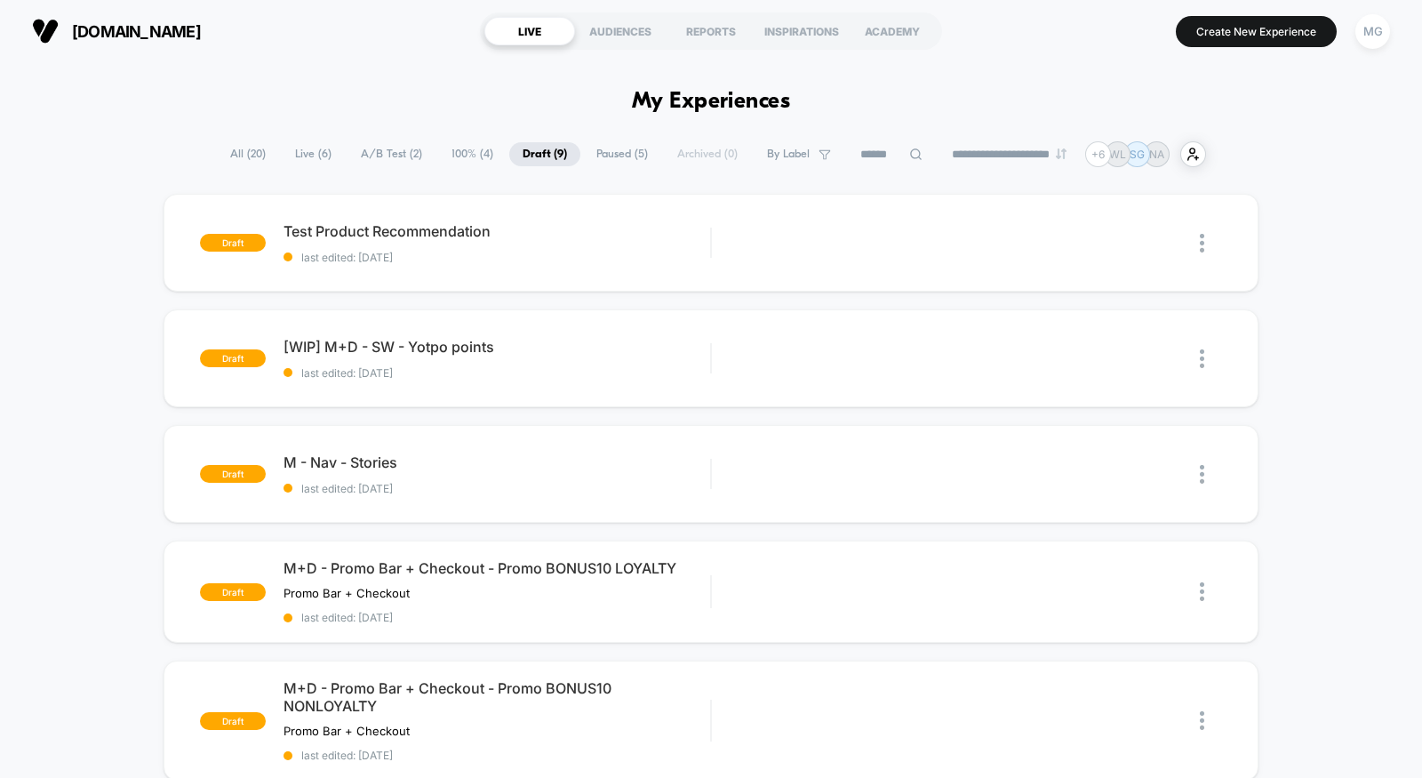
click at [399, 159] on span "A/B Test ( 2 )" at bounding box center [391, 154] width 88 height 24
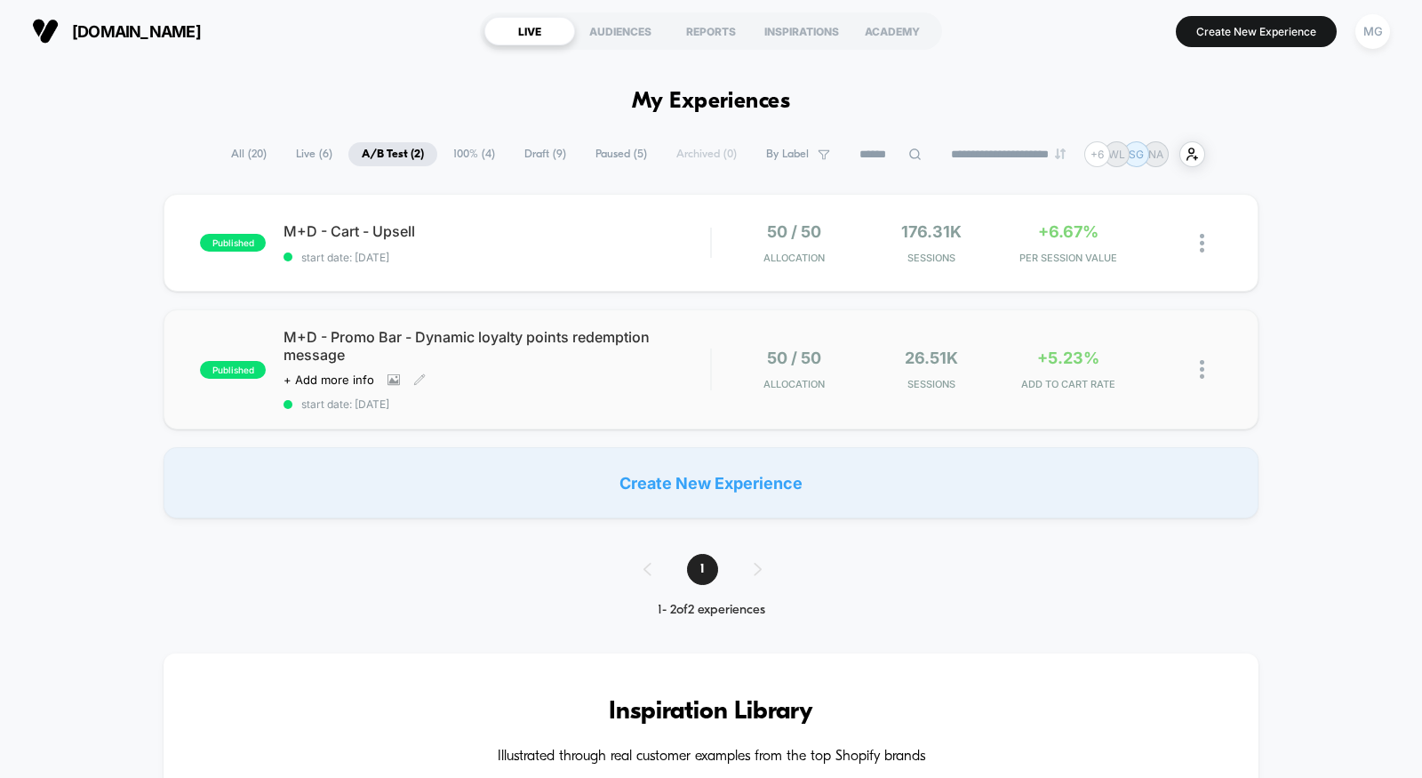
click at [643, 403] on span "start date: [DATE]" at bounding box center [496, 403] width 427 height 13
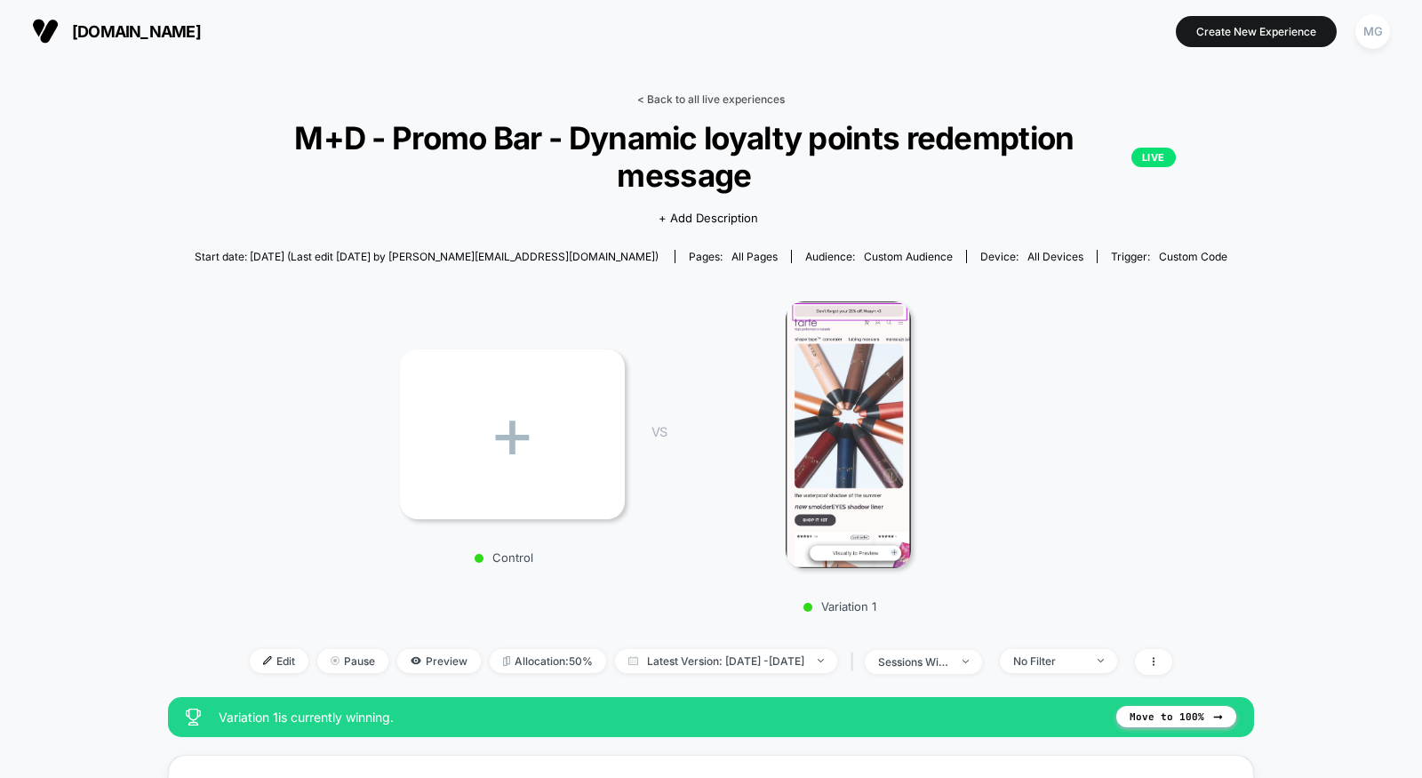
click at [775, 96] on link "< Back to all live experiences" at bounding box center [711, 98] width 148 height 13
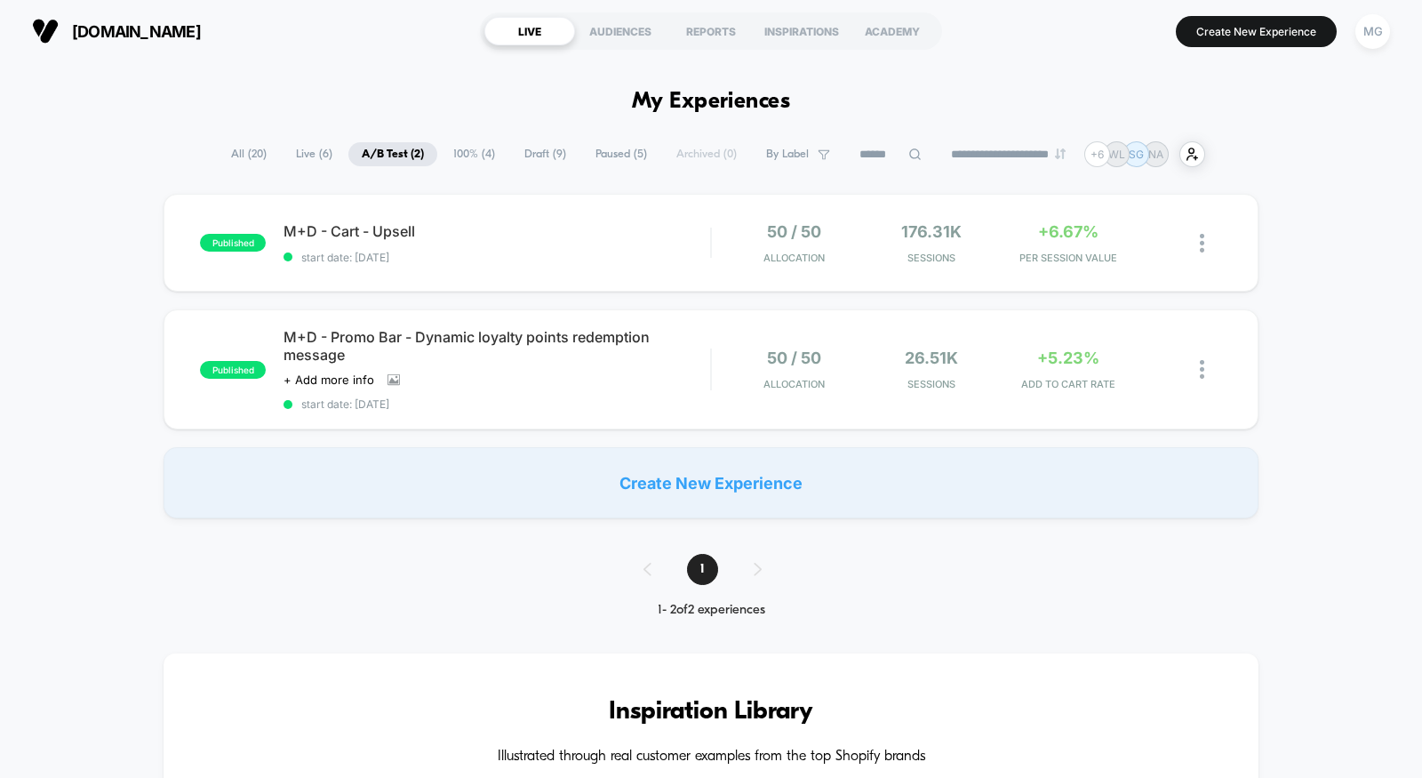
click at [467, 155] on span "100% ( 4 )" at bounding box center [474, 154] width 68 height 24
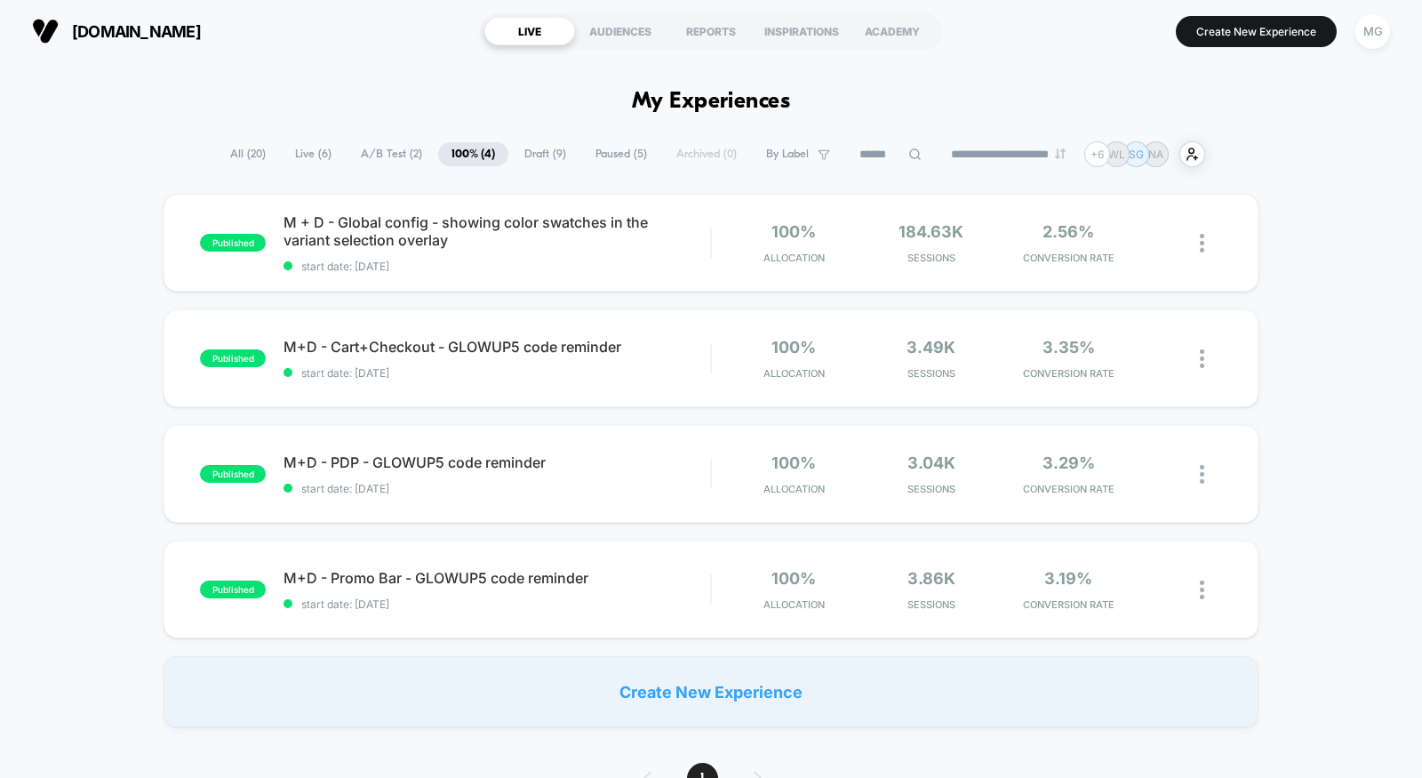
click at [539, 159] on span "Draft ( 9 )" at bounding box center [545, 154] width 68 height 24
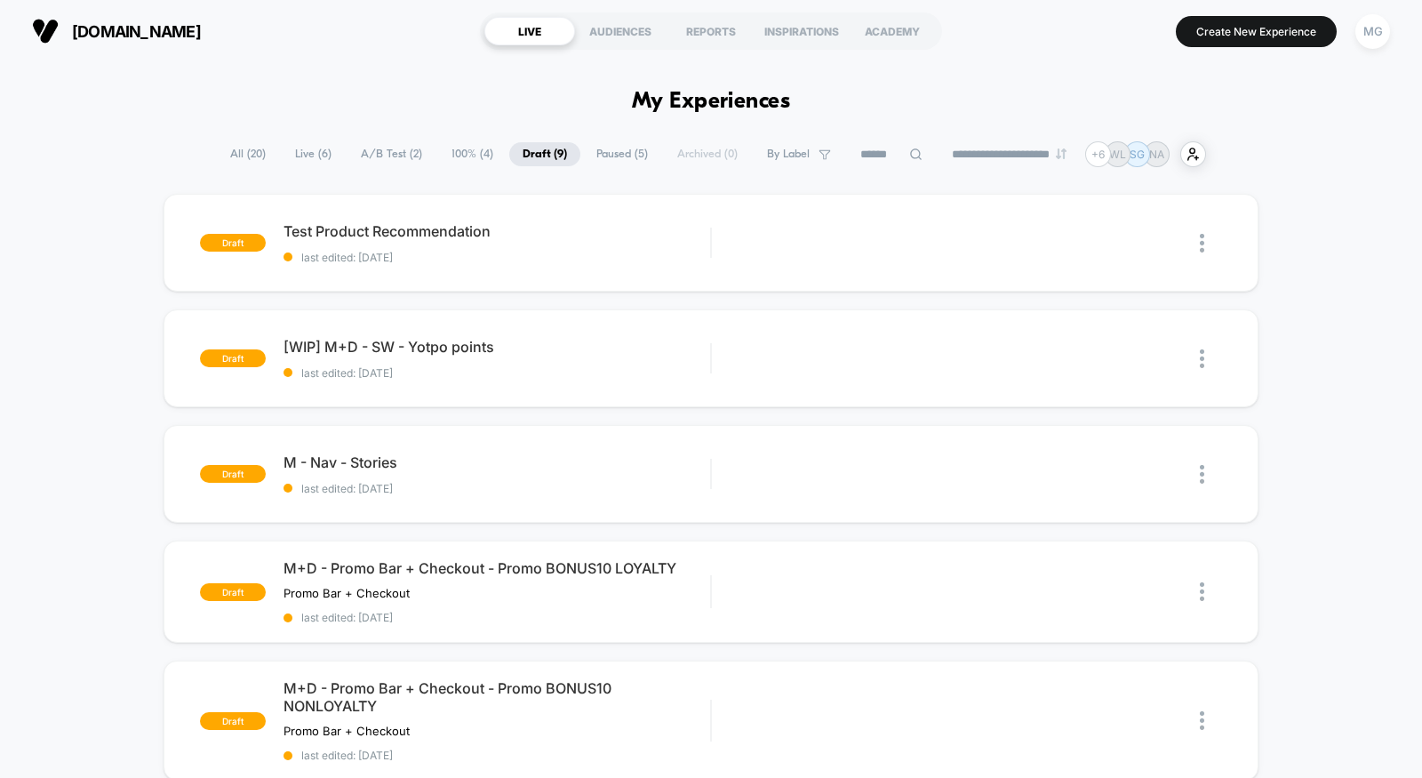
click at [394, 152] on span "A/B Test ( 2 )" at bounding box center [391, 154] width 88 height 24
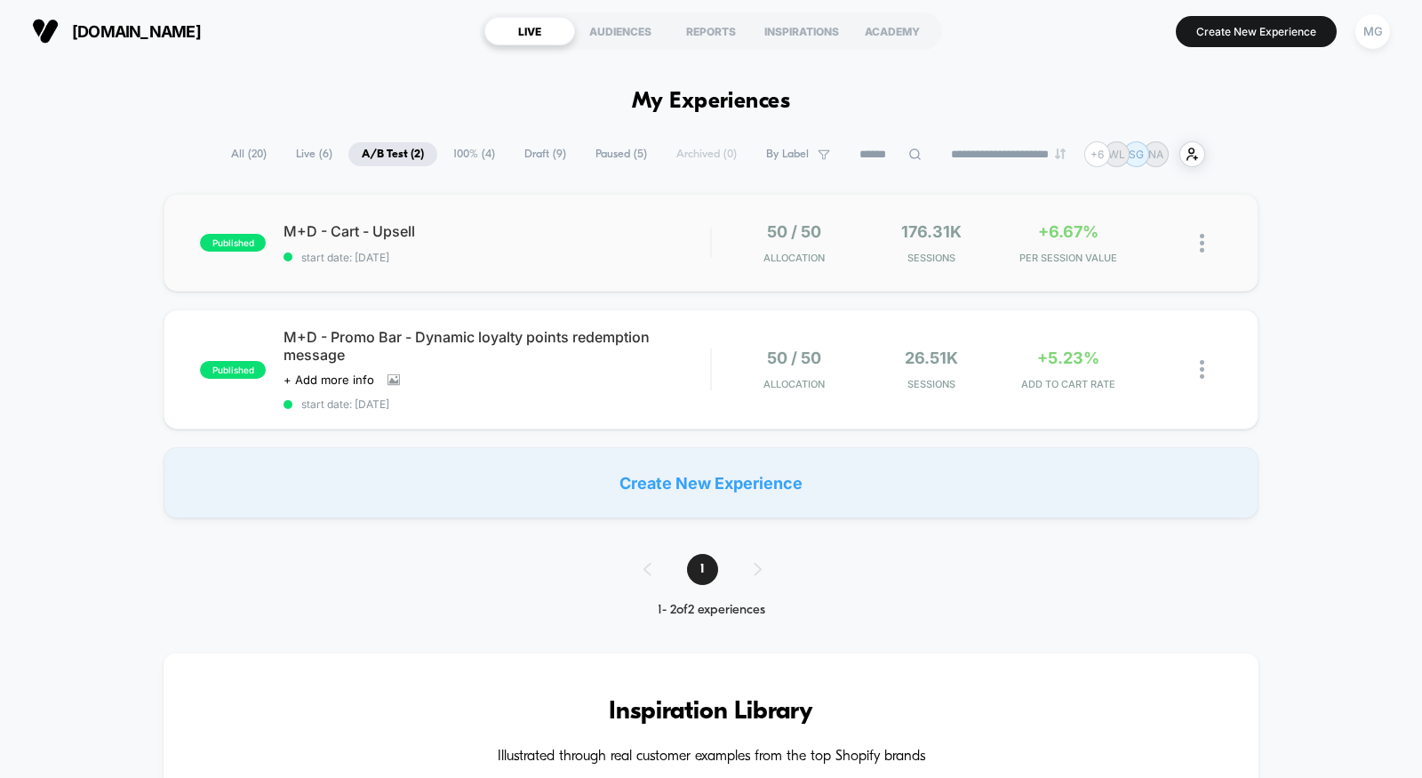
click at [724, 267] on div "published M+D - Cart - Upsell start date: [DATE] 50 / 50 Allocation 176.31k Ses…" at bounding box center [711, 243] width 1095 height 98
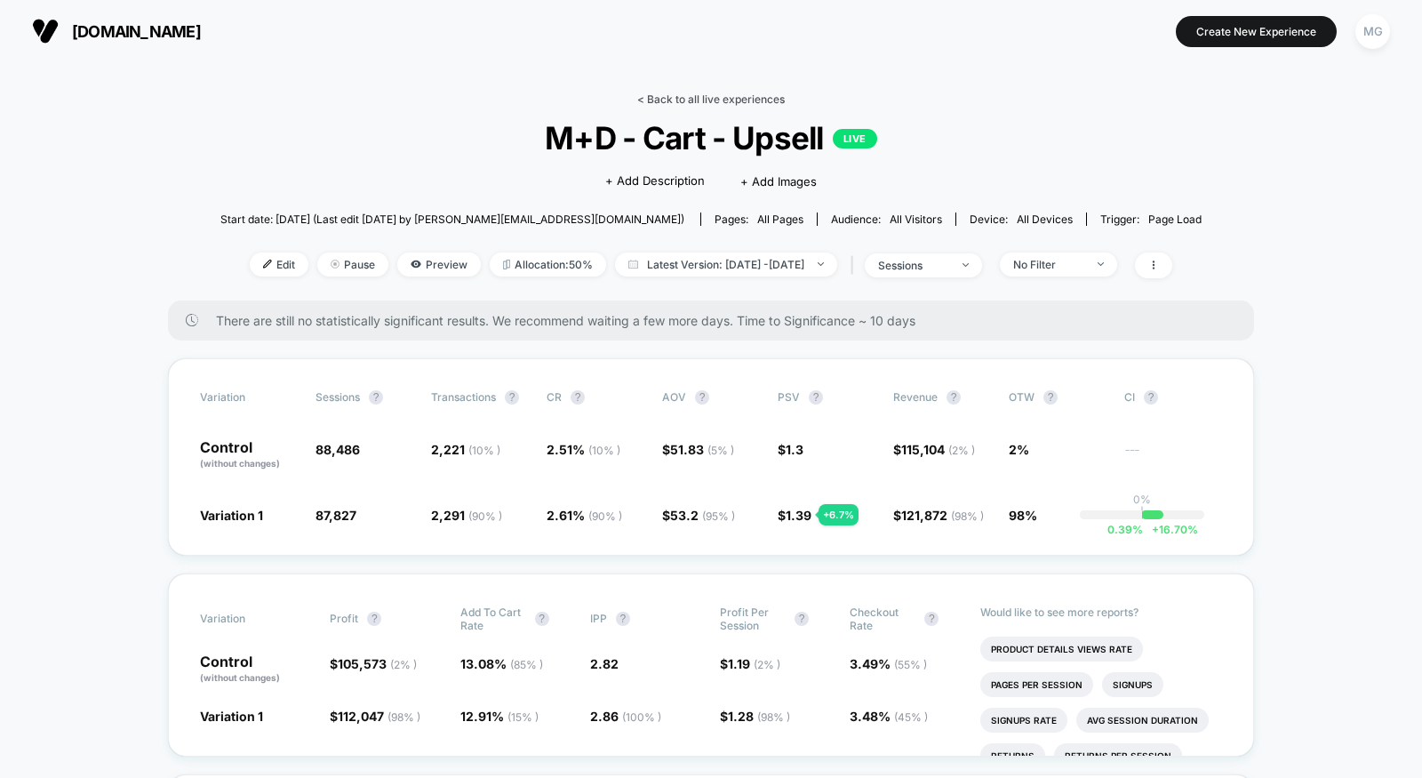
click at [670, 94] on link "< Back to all live experiences" at bounding box center [711, 98] width 148 height 13
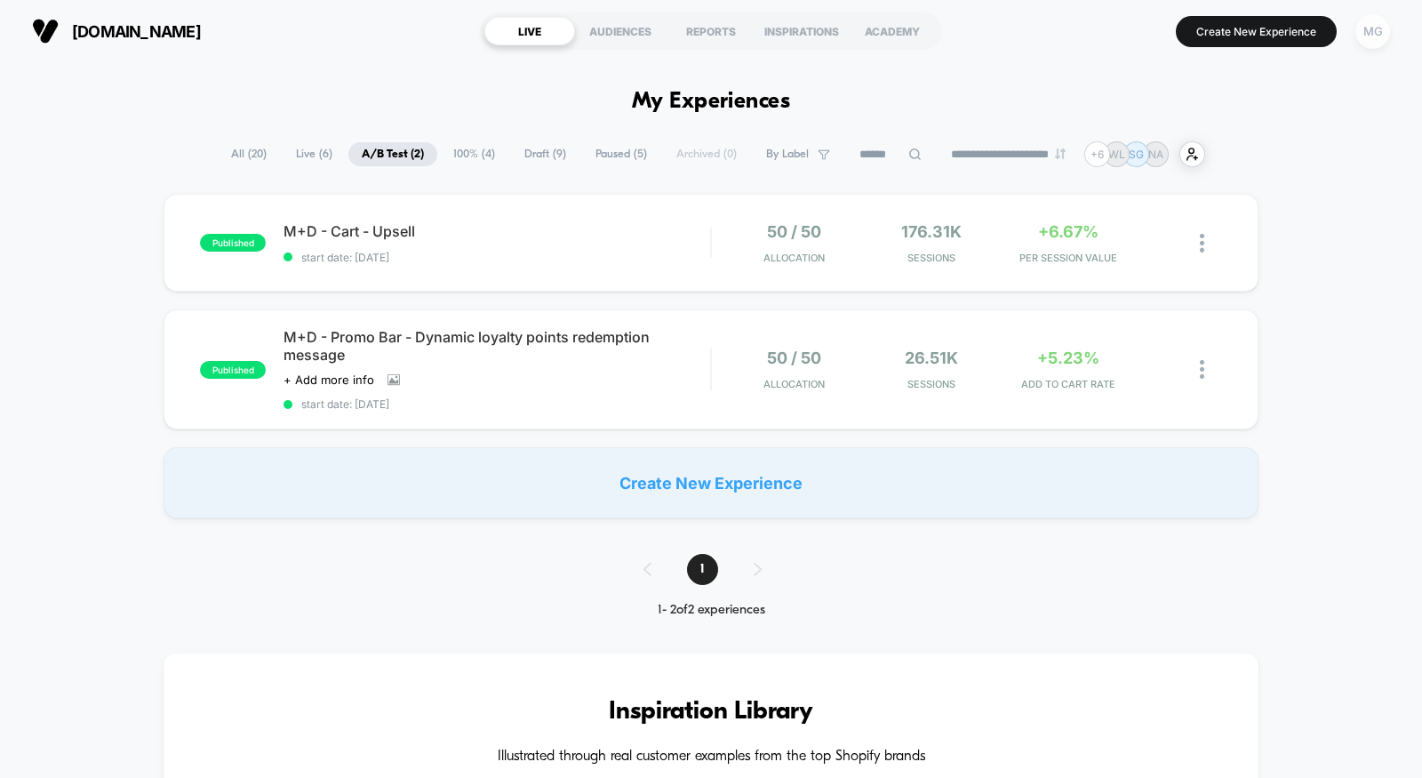
click at [1377, 40] on div "MG" at bounding box center [1372, 31] width 35 height 35
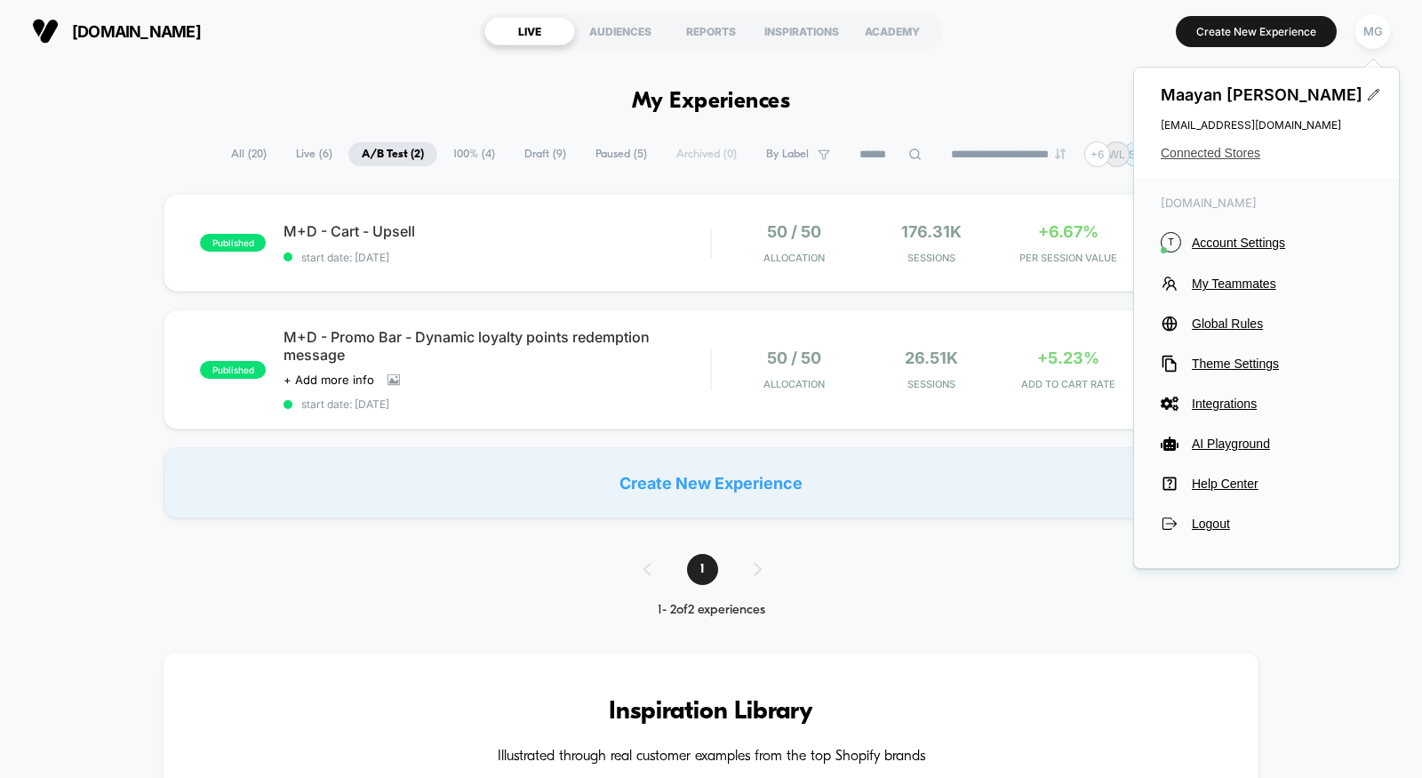
click at [1195, 151] on span "Connected Stores" at bounding box center [1267, 153] width 212 height 14
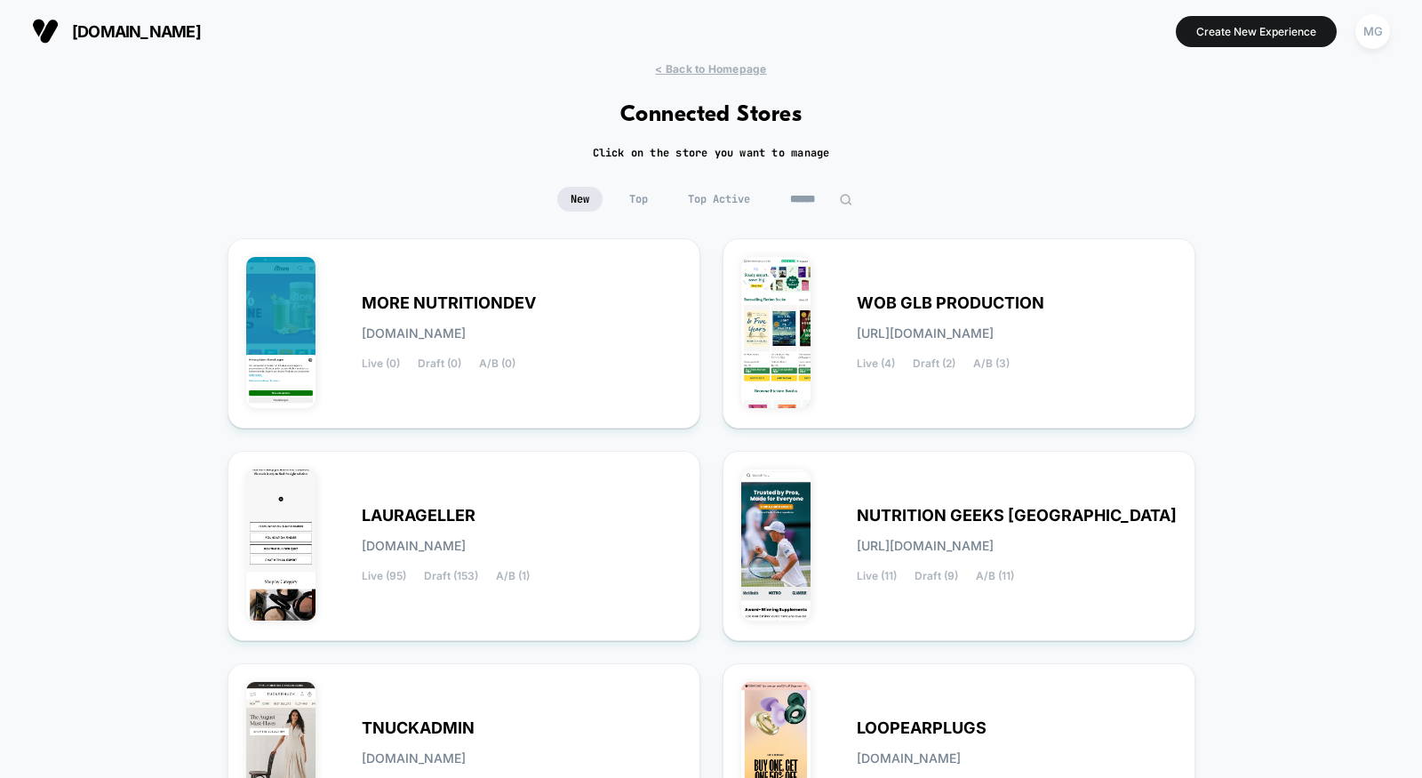
click at [800, 192] on input at bounding box center [821, 199] width 89 height 25
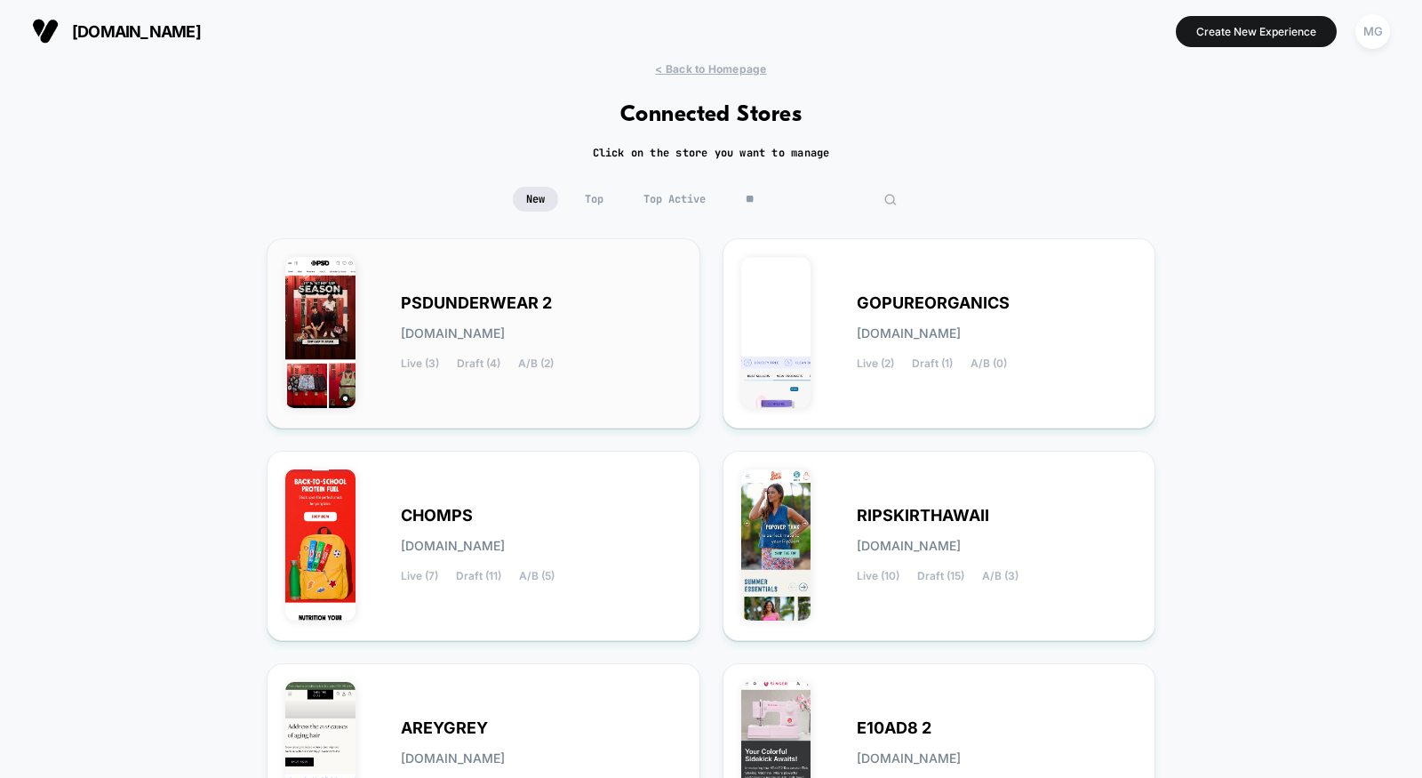
type input "**"
click at [595, 280] on div "PSDUNDERWEAR 2 [DOMAIN_NAME] Live (3) Draft (4) A/B (2)" at bounding box center [483, 333] width 396 height 153
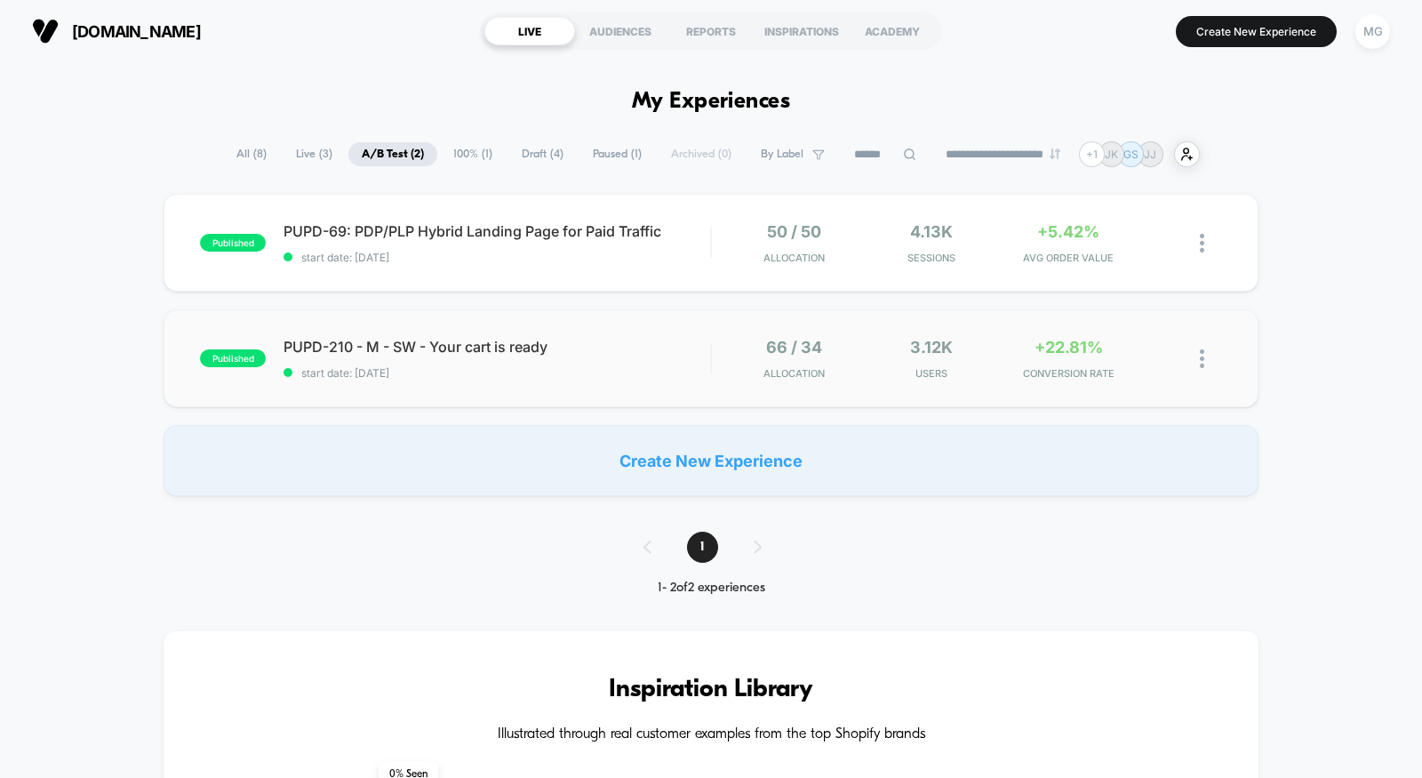
click at [675, 379] on div "published PUPD-210 - M - SW - Your cart is ready start date: [DATE] 66 / 34 All…" at bounding box center [711, 358] width 1095 height 98
